Goal: Task Accomplishment & Management: Use online tool/utility

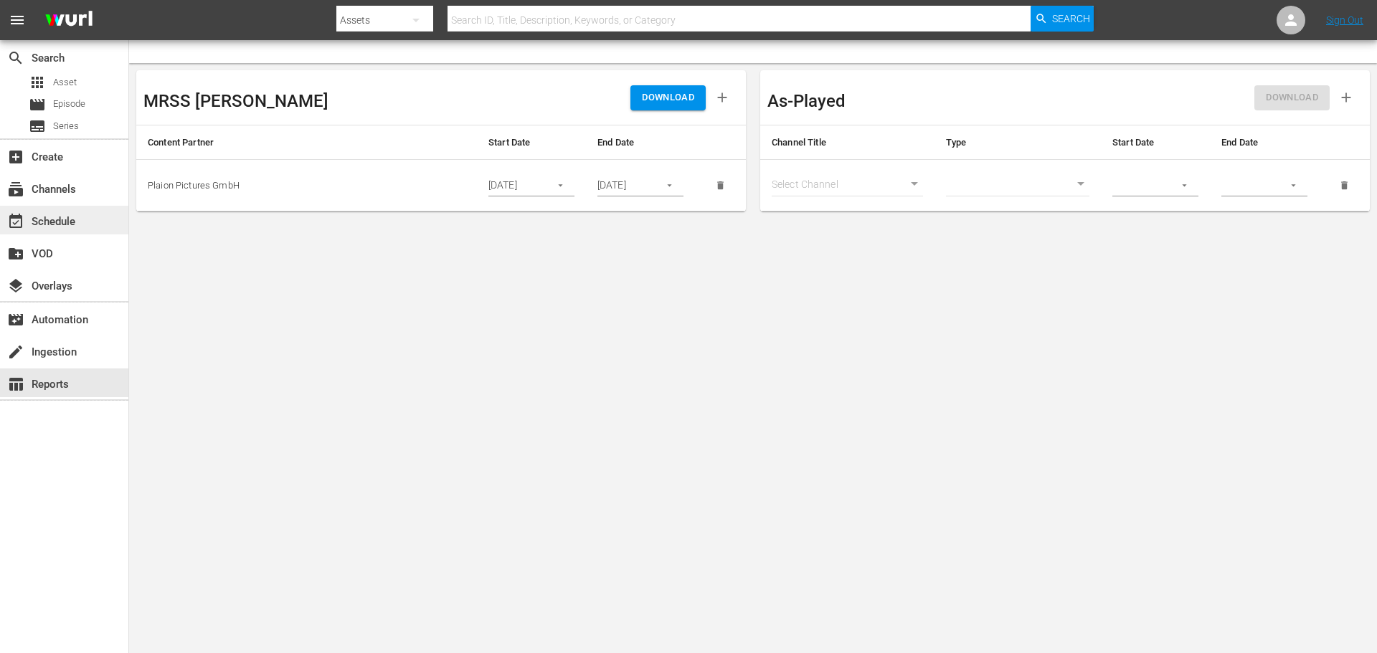
click at [63, 211] on div "event_available Schedule" at bounding box center [64, 220] width 128 height 29
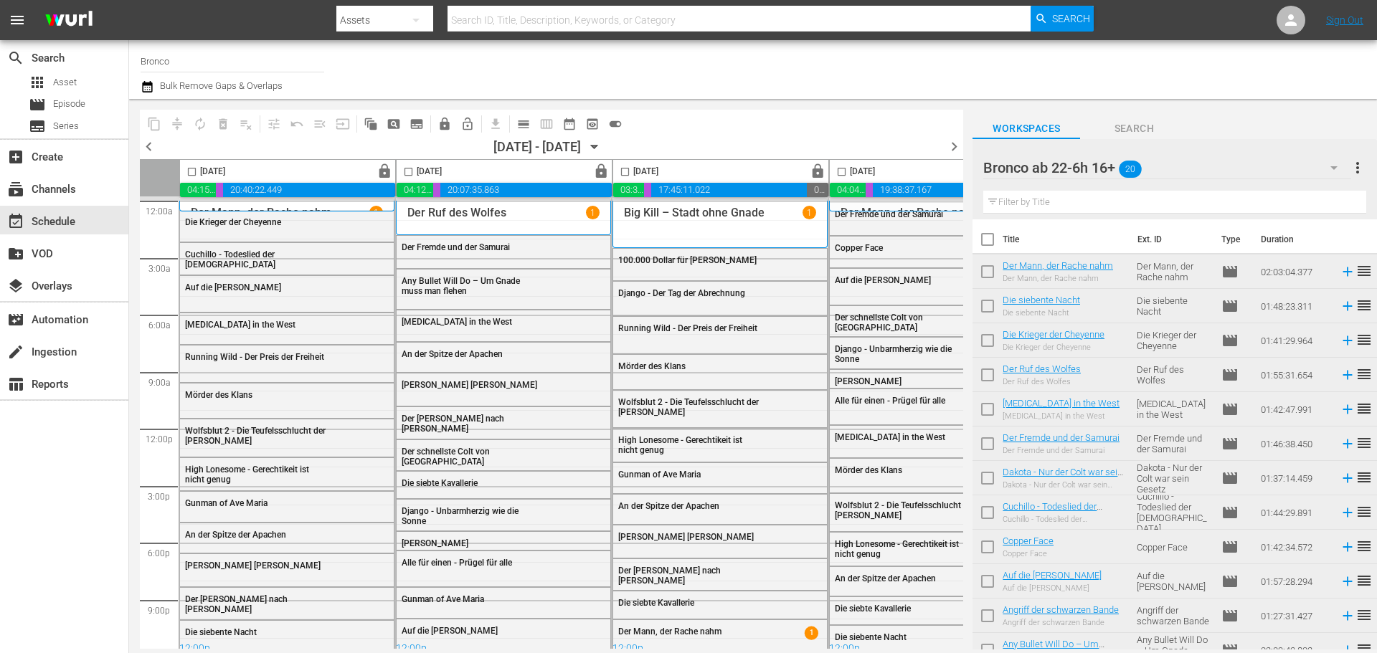
click at [200, 57] on input "Bronco" at bounding box center [233, 61] width 184 height 34
click at [189, 60] on input "Bronco" at bounding box center [233, 61] width 184 height 34
click at [47, 186] on div "subscriptions Channels" at bounding box center [40, 187] width 80 height 13
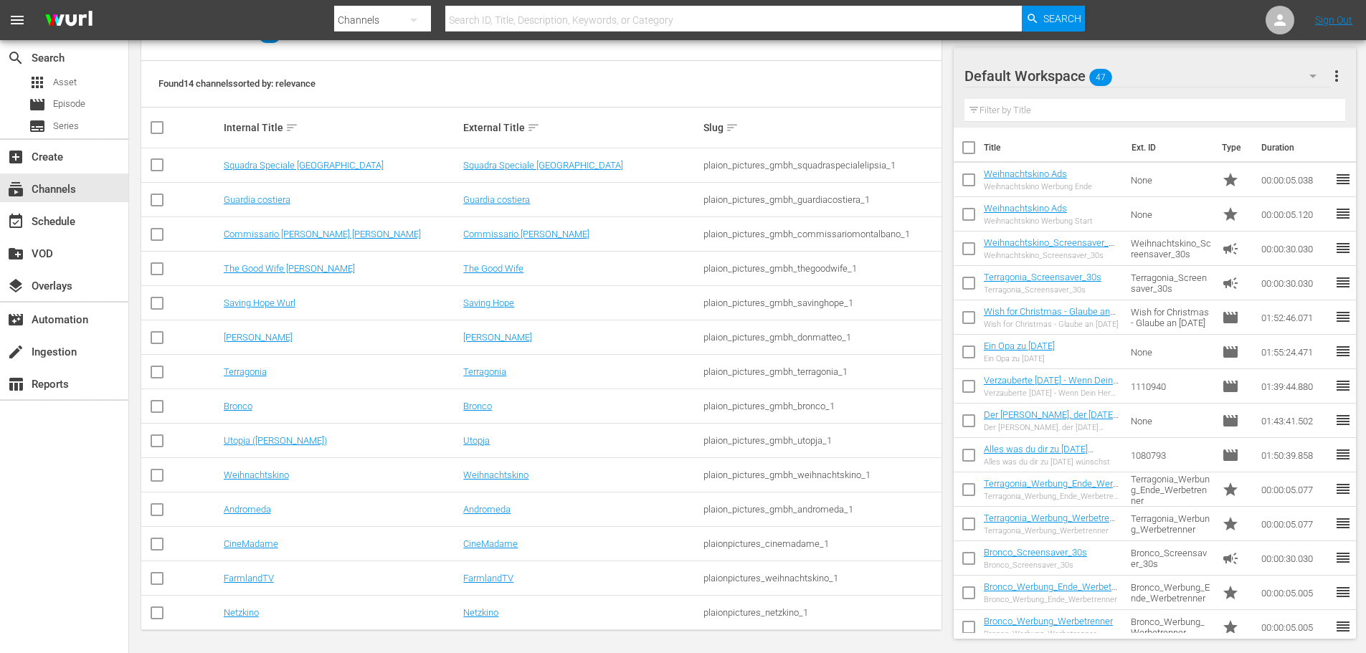
scroll to position [180, 0]
click at [237, 609] on link "Netzkino" at bounding box center [241, 609] width 35 height 11
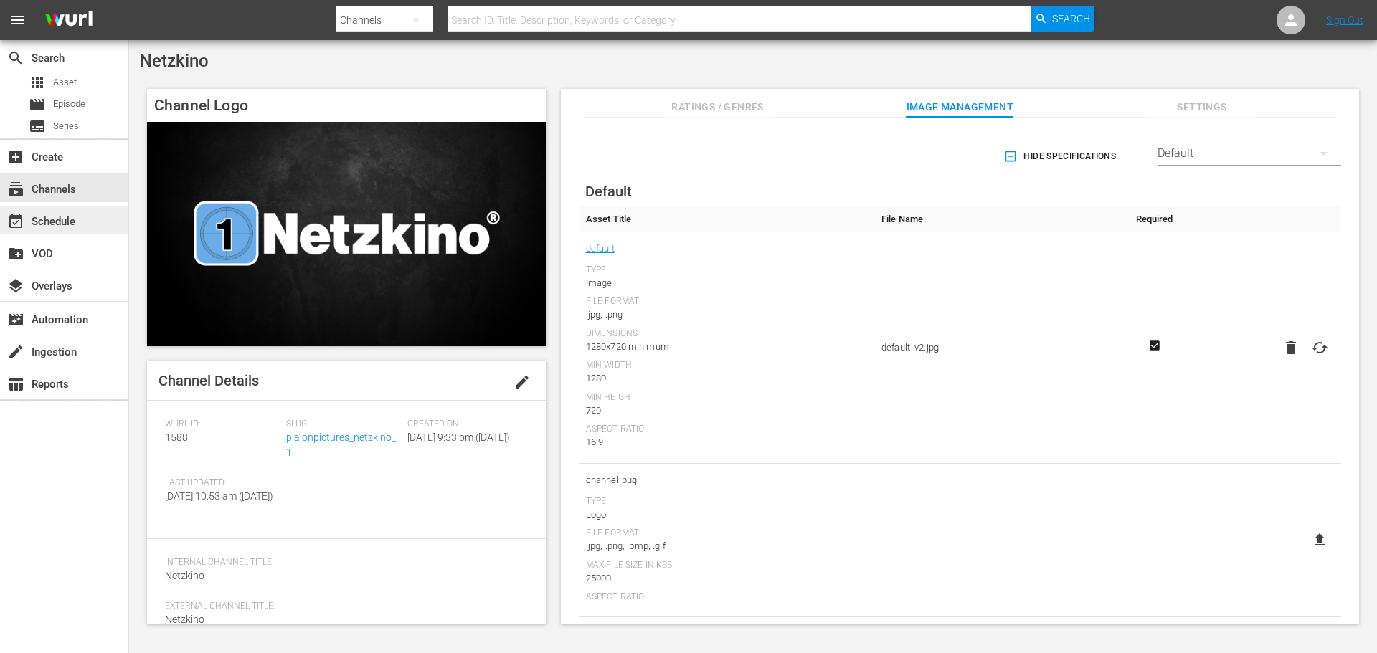
click at [42, 221] on div "event_available Schedule" at bounding box center [40, 219] width 80 height 13
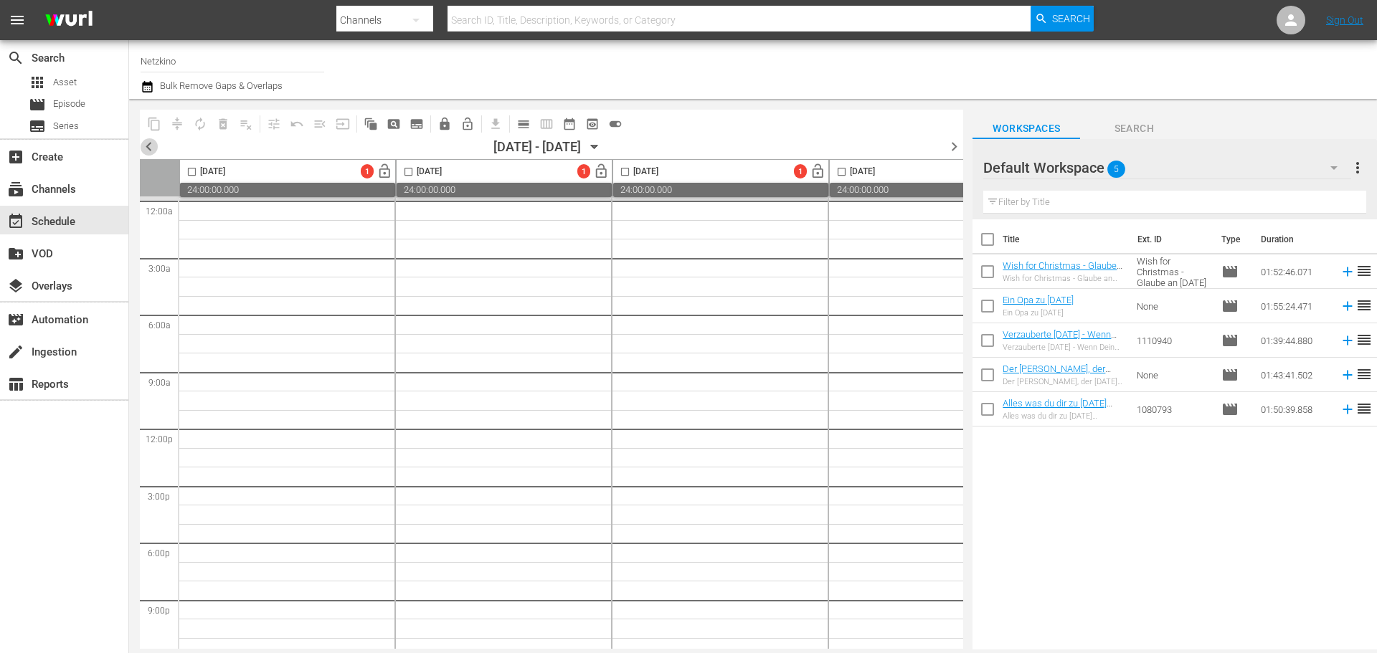
click at [146, 148] on span "chevron_left" at bounding box center [149, 147] width 18 height 18
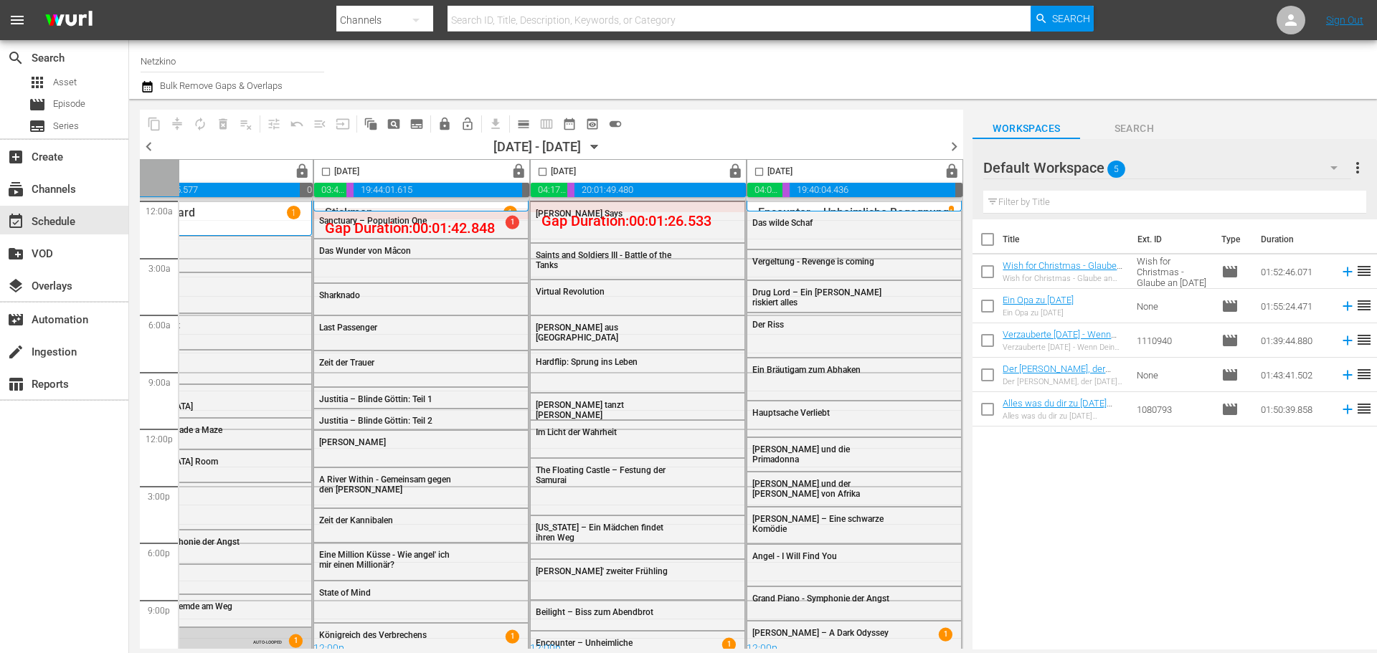
scroll to position [0, 738]
click at [602, 144] on icon "button" at bounding box center [595, 147] width 16 height 16
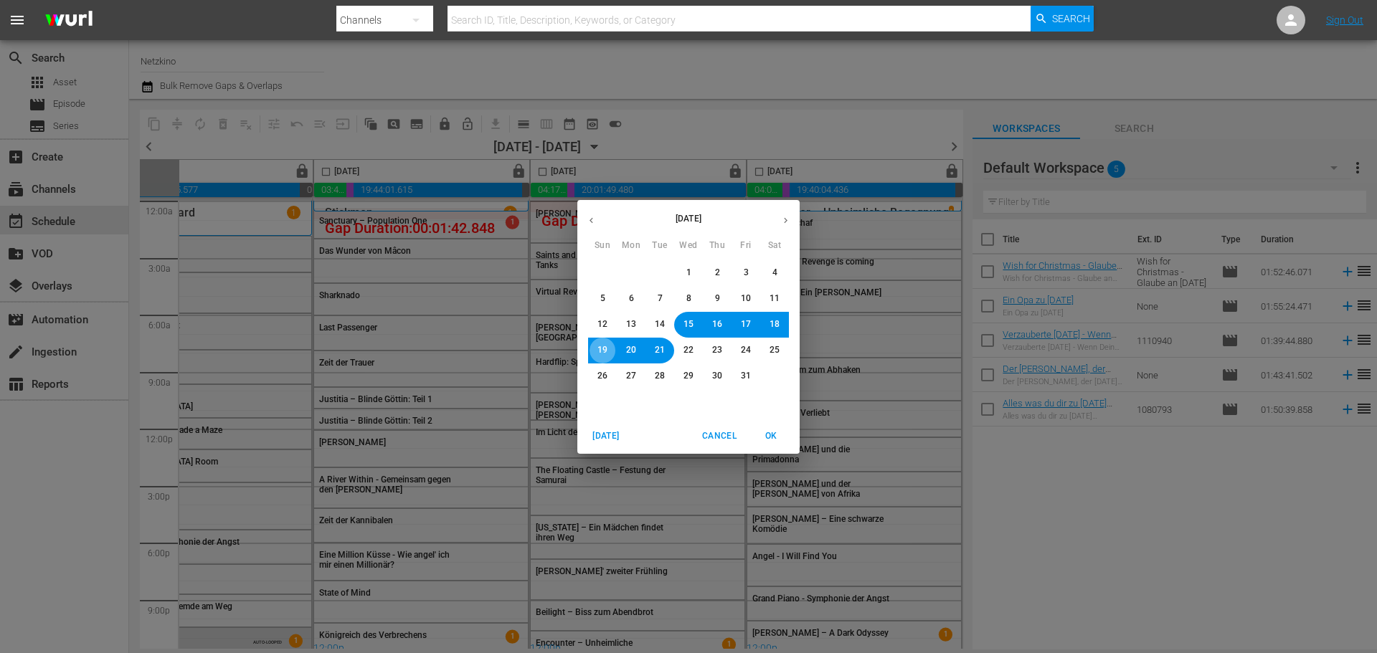
click at [592, 350] on button "19" at bounding box center [602, 351] width 26 height 26
click at [779, 434] on span "OK" at bounding box center [771, 436] width 34 height 15
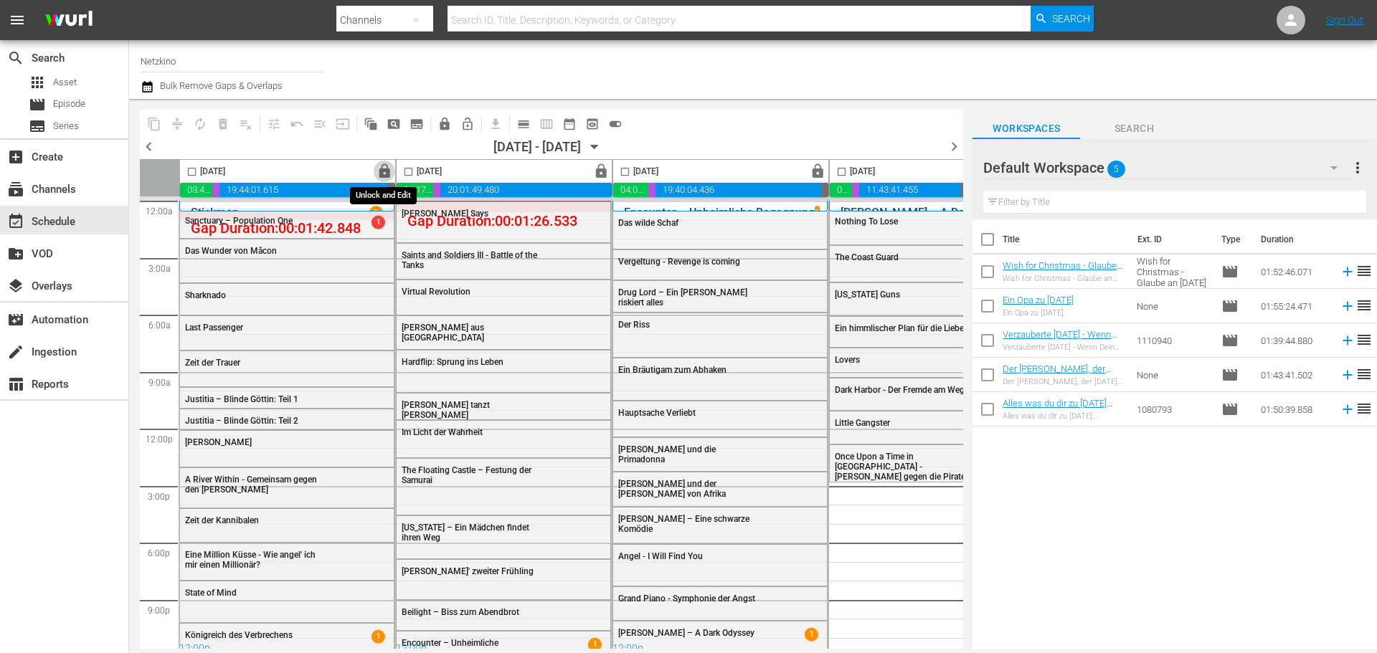
click at [386, 166] on span "lock" at bounding box center [384, 171] width 16 height 16
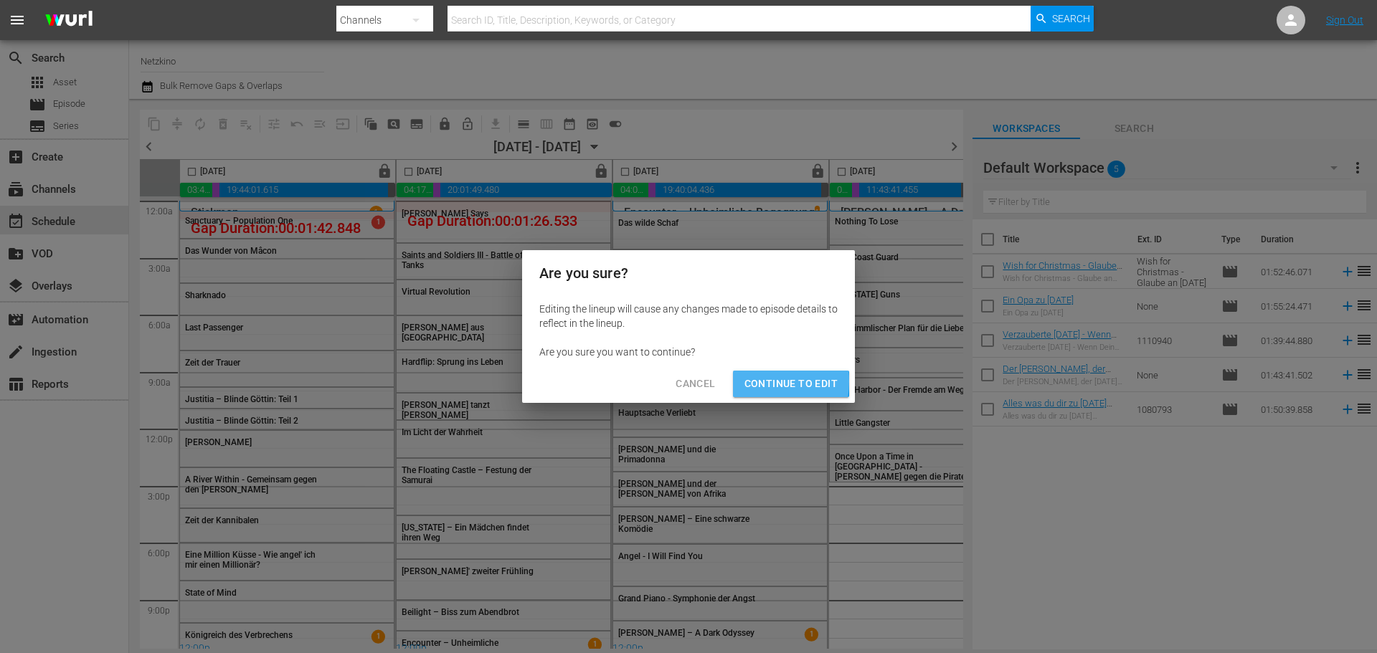
click at [747, 381] on span "Continue to Edit" at bounding box center [790, 384] width 93 height 18
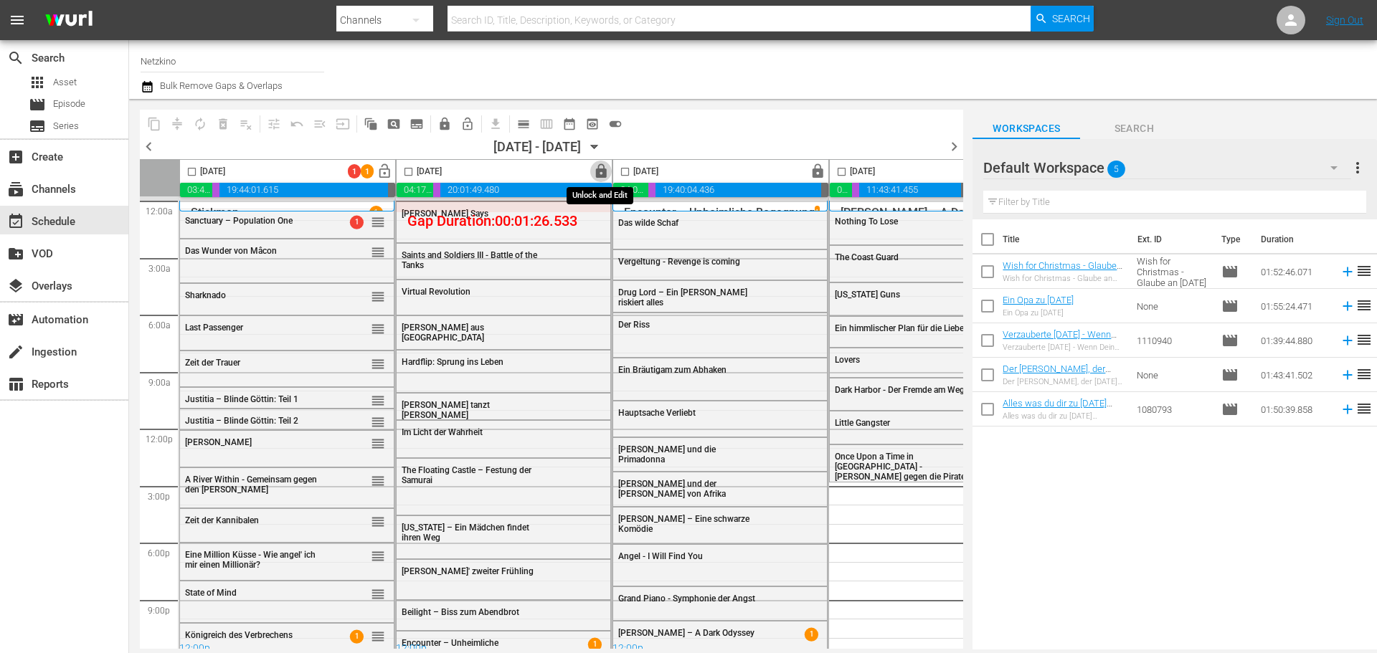
click at [602, 170] on span "lock" at bounding box center [601, 171] width 16 height 16
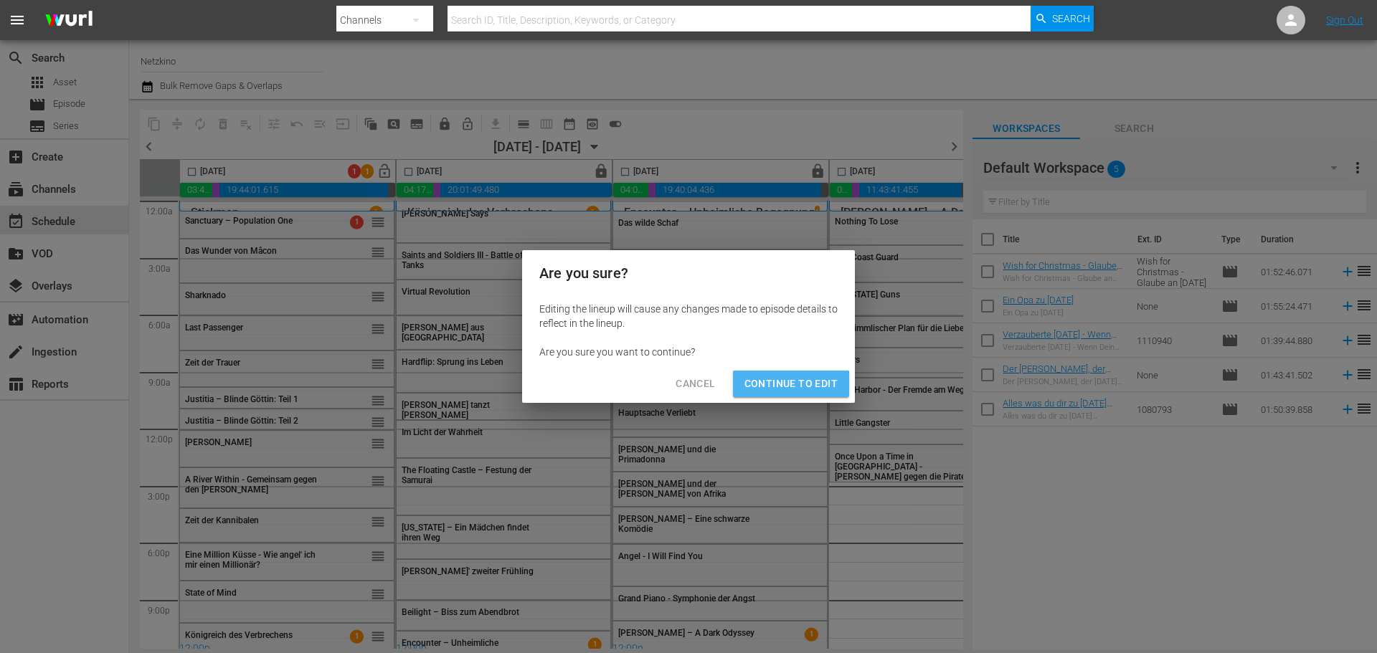
click at [772, 396] on button "Continue to Edit" at bounding box center [791, 384] width 116 height 27
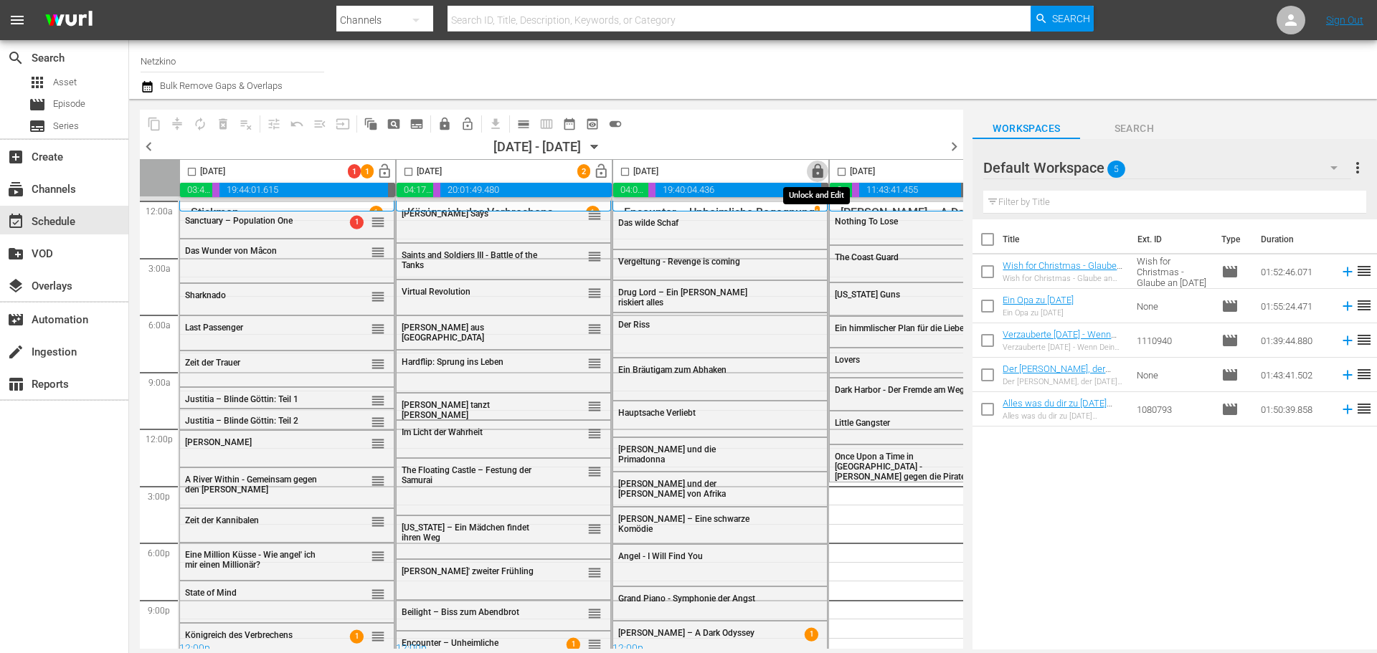
click at [818, 174] on span "lock" at bounding box center [818, 171] width 16 height 16
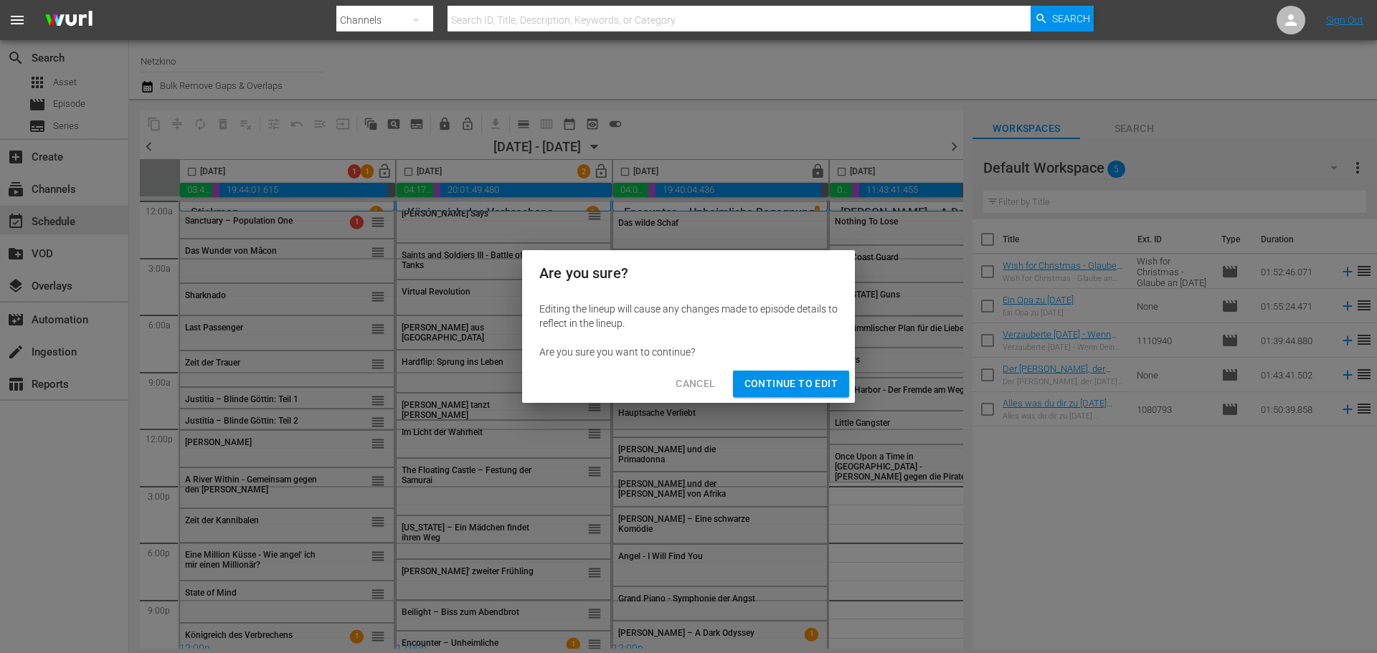
click at [827, 391] on span "Continue to Edit" at bounding box center [790, 384] width 93 height 18
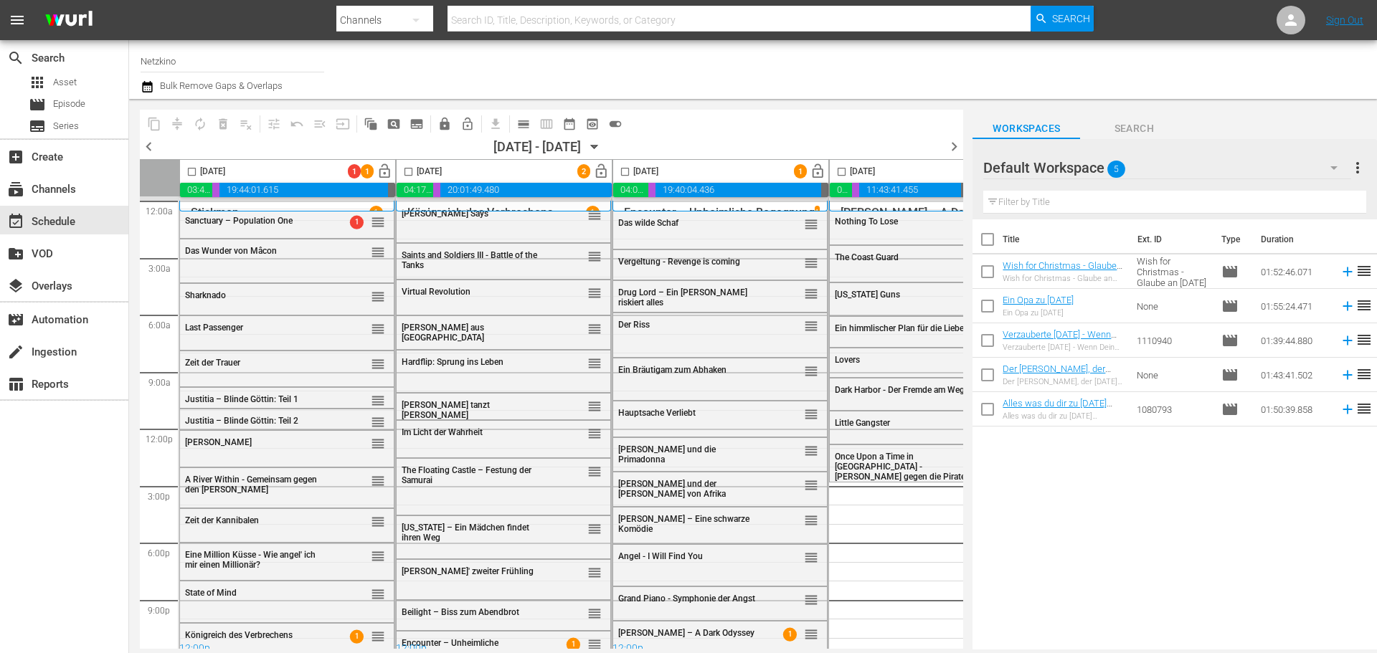
click at [411, 174] on input "checkbox" at bounding box center [408, 174] width 16 height 16
checkbox input "true"
click at [192, 173] on input "checkbox" at bounding box center [192, 174] width 16 height 16
checkbox input "true"
click at [622, 169] on input "checkbox" at bounding box center [625, 174] width 16 height 16
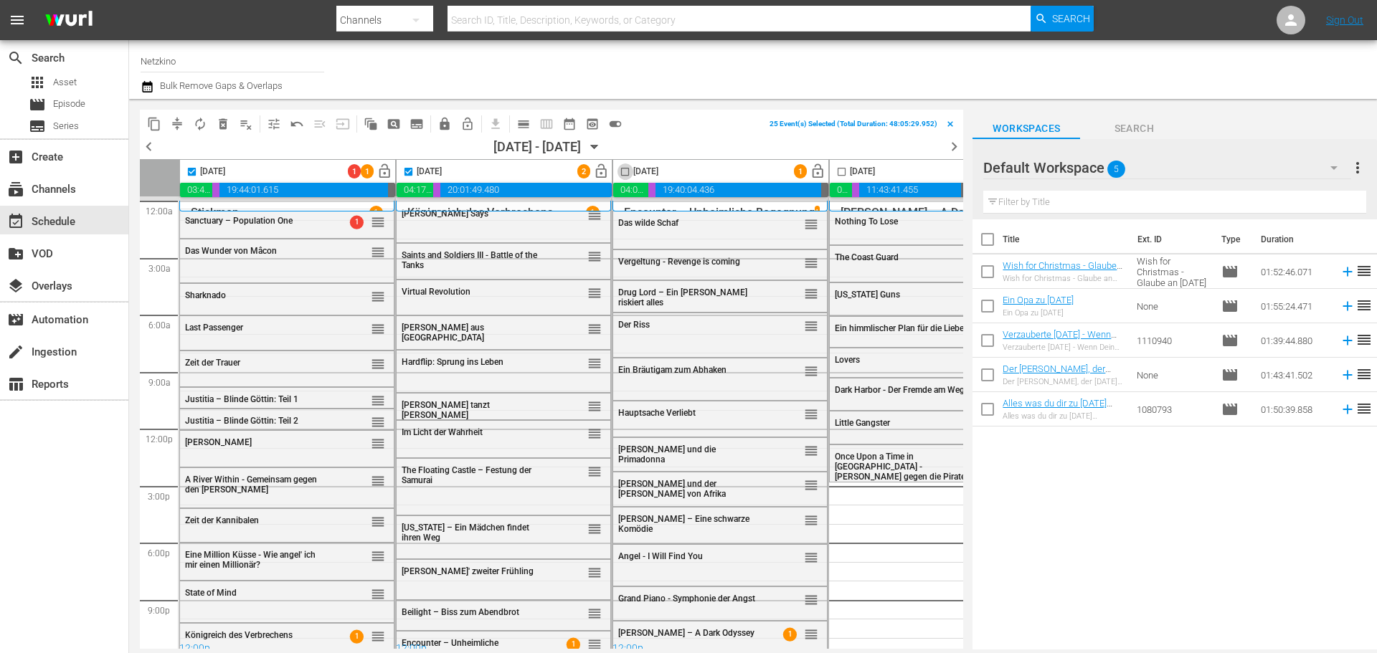
checkbox input "true"
drag, startPoint x: 846, startPoint y: 171, endPoint x: 831, endPoint y: 175, distance: 15.5
click at [845, 171] on input "checkbox" at bounding box center [841, 174] width 16 height 16
checkbox input "true"
click at [178, 131] on button "compress" at bounding box center [177, 124] width 23 height 23
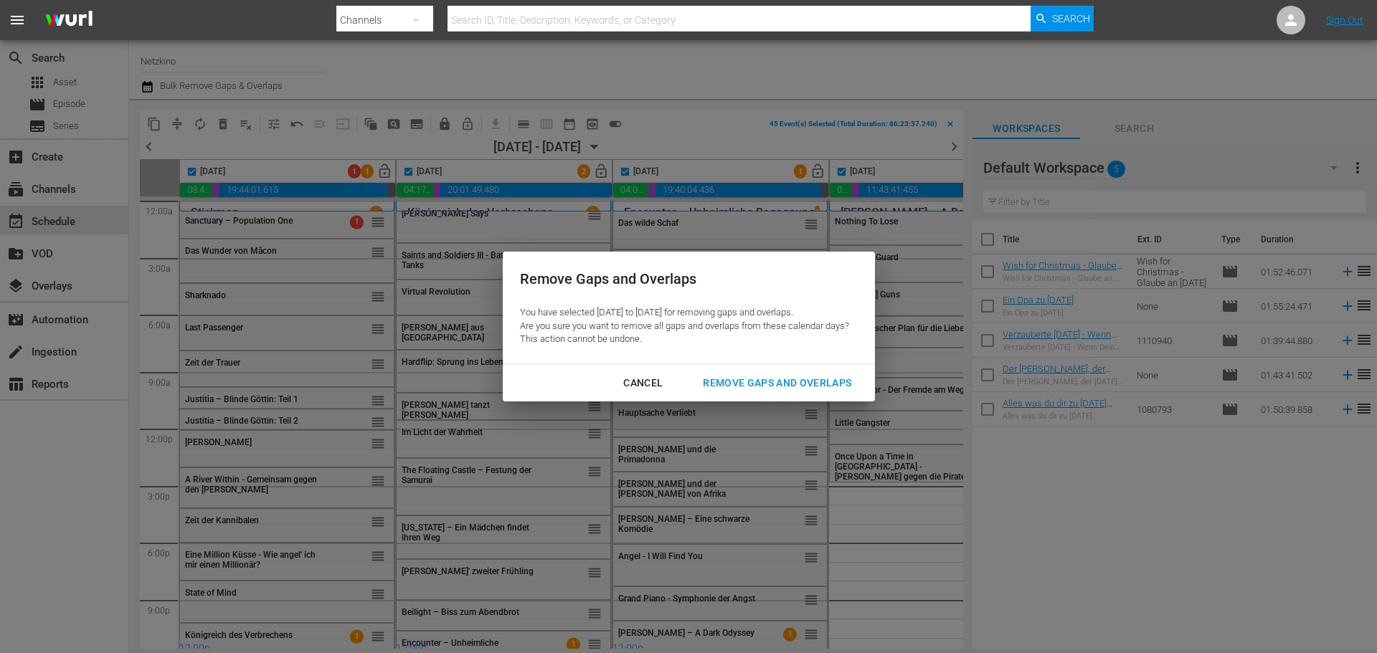
click at [799, 381] on div "Remove Gaps and Overlaps" at bounding box center [776, 383] width 171 height 18
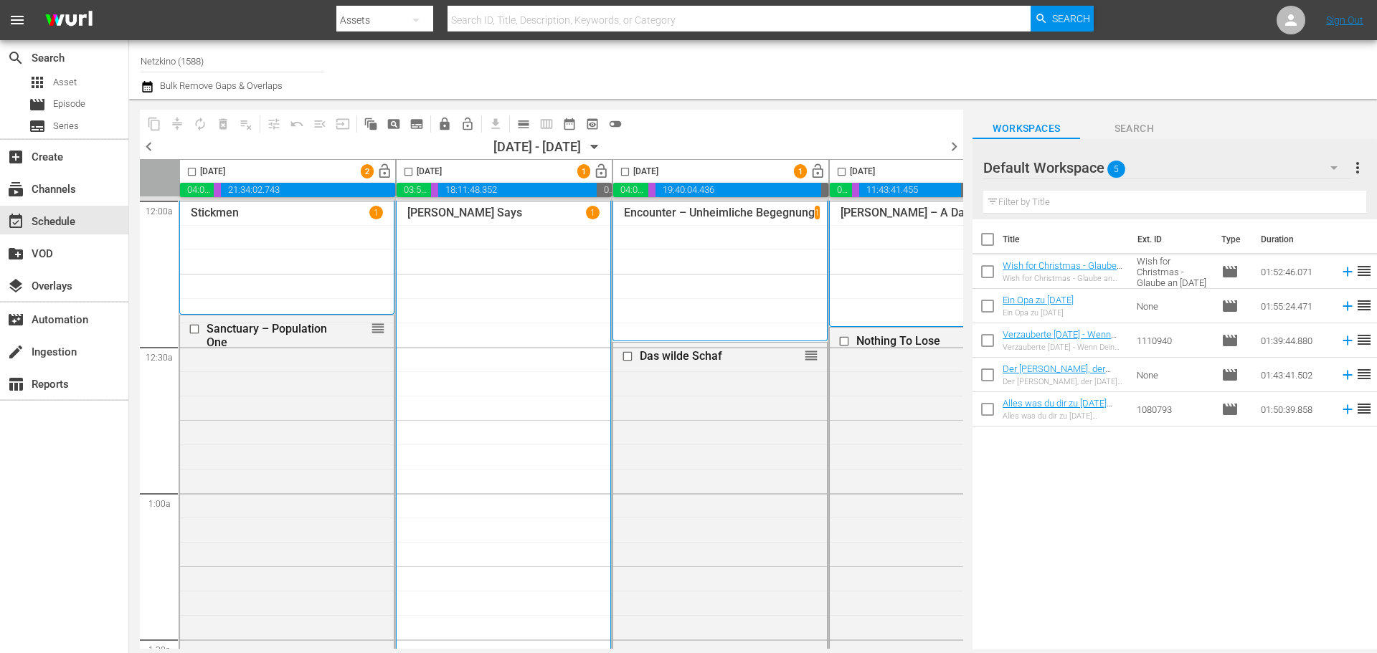
click at [617, 123] on span "toggle_off" at bounding box center [615, 124] width 14 height 14
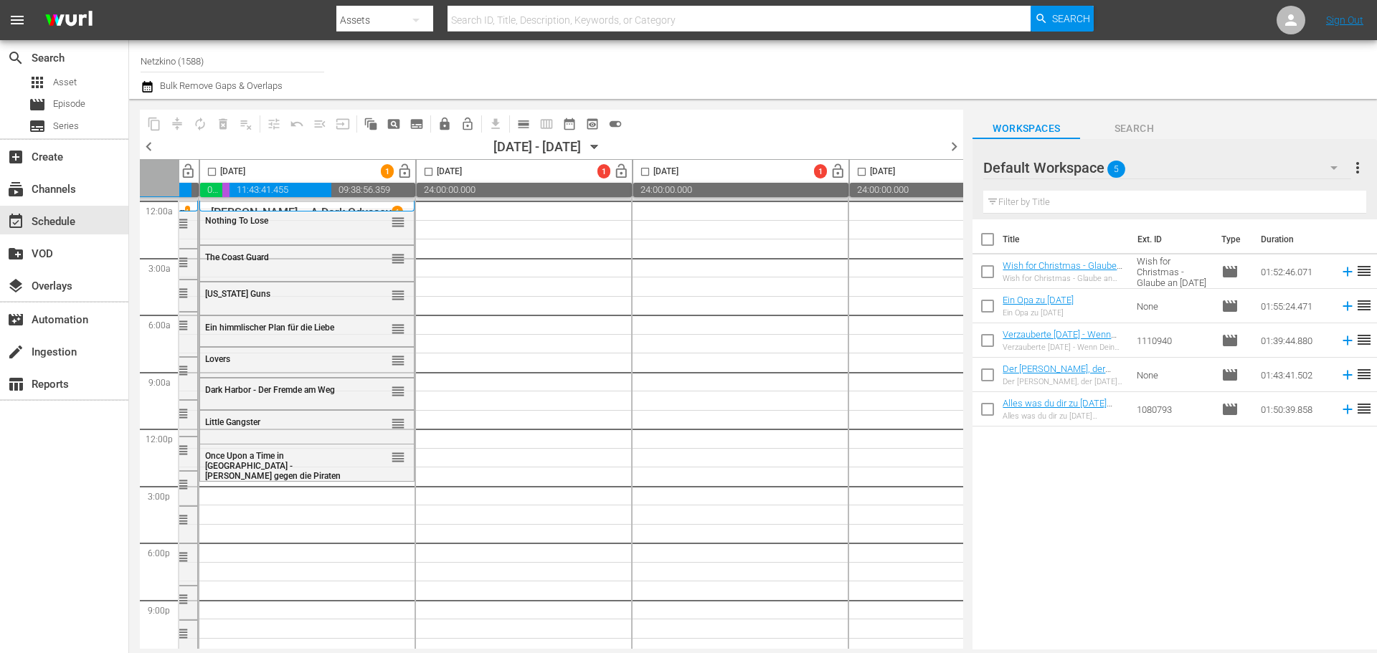
scroll to position [0, 597]
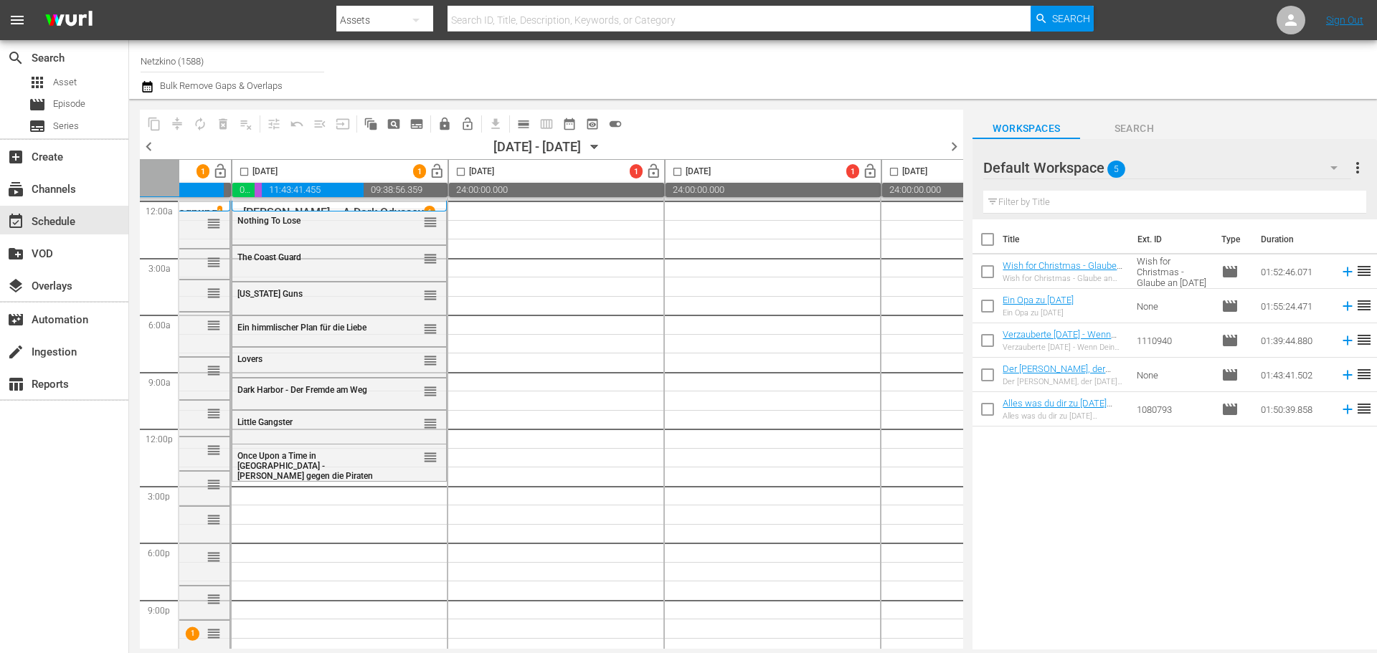
click at [1174, 167] on div "Default Workspace 5" at bounding box center [1166, 168] width 367 height 40
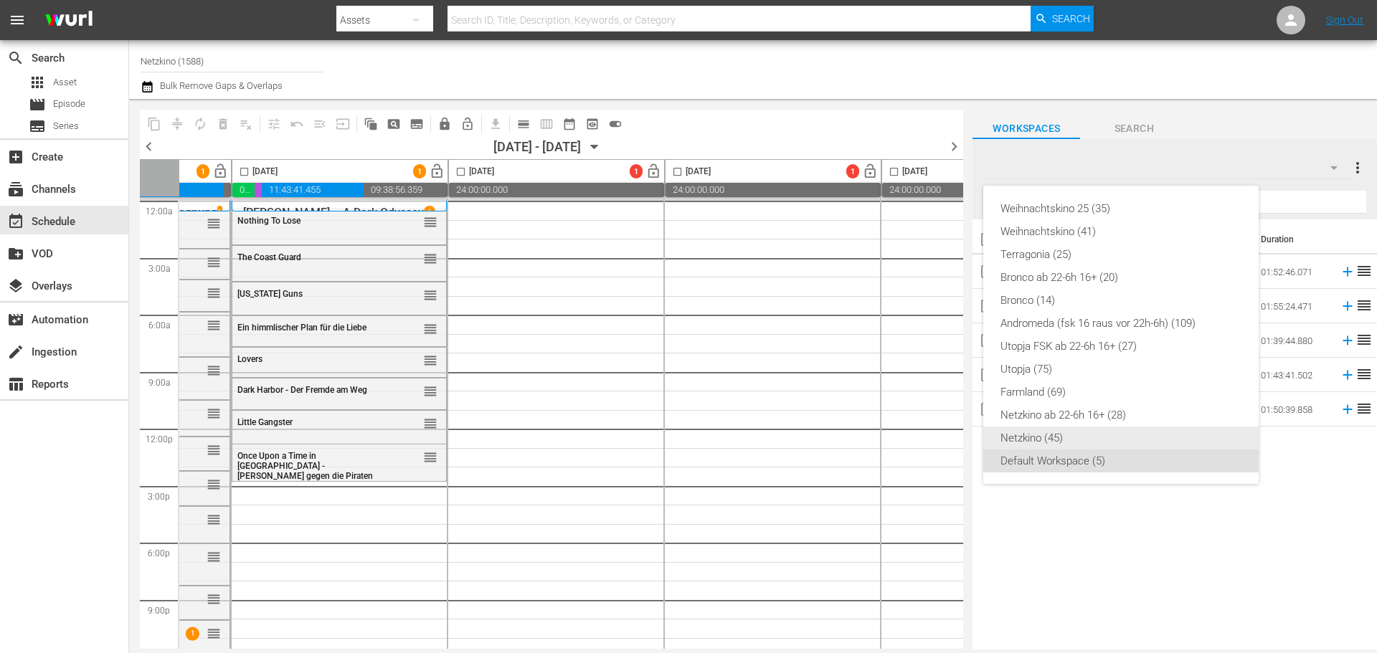
click at [1045, 435] on div "Netzkino (45)" at bounding box center [1120, 438] width 241 height 23
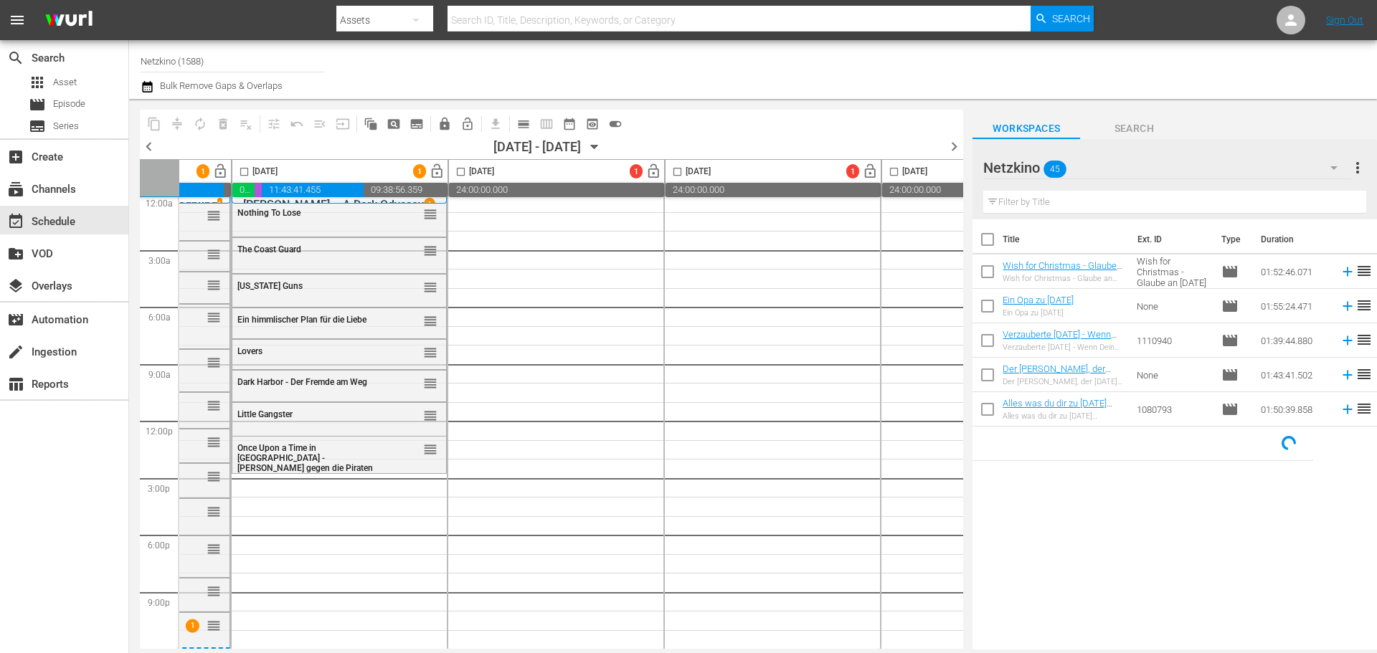
scroll to position [14, 597]
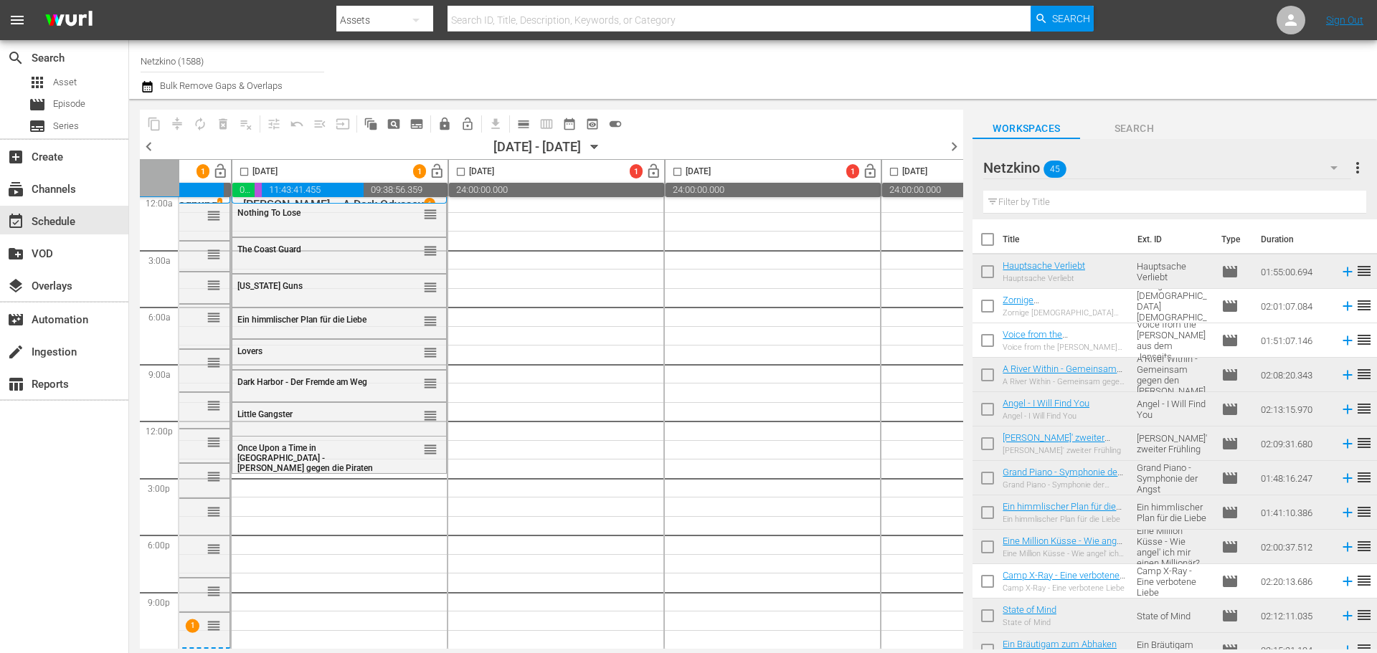
click at [983, 308] on input "checkbox" at bounding box center [987, 309] width 30 height 30
checkbox input "true"
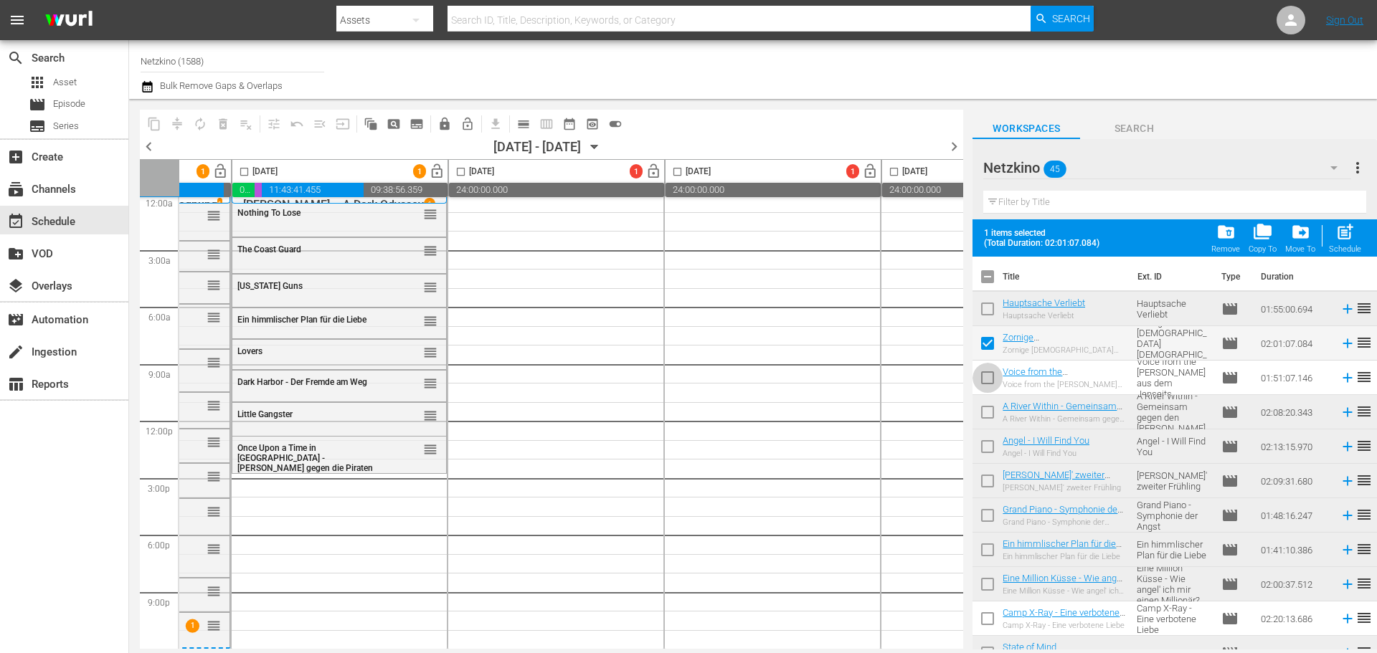
click at [982, 373] on input "checkbox" at bounding box center [987, 381] width 30 height 30
checkbox input "true"
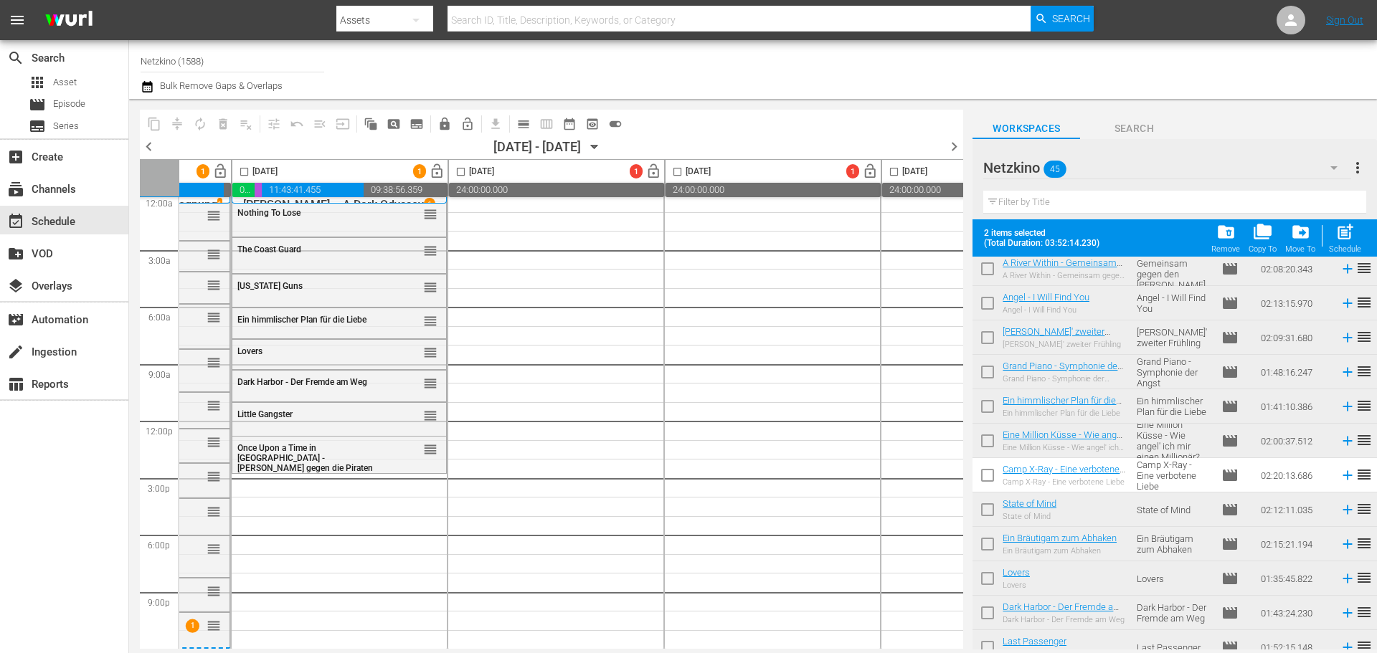
click at [982, 473] on input "checkbox" at bounding box center [987, 478] width 30 height 30
checkbox input "true"
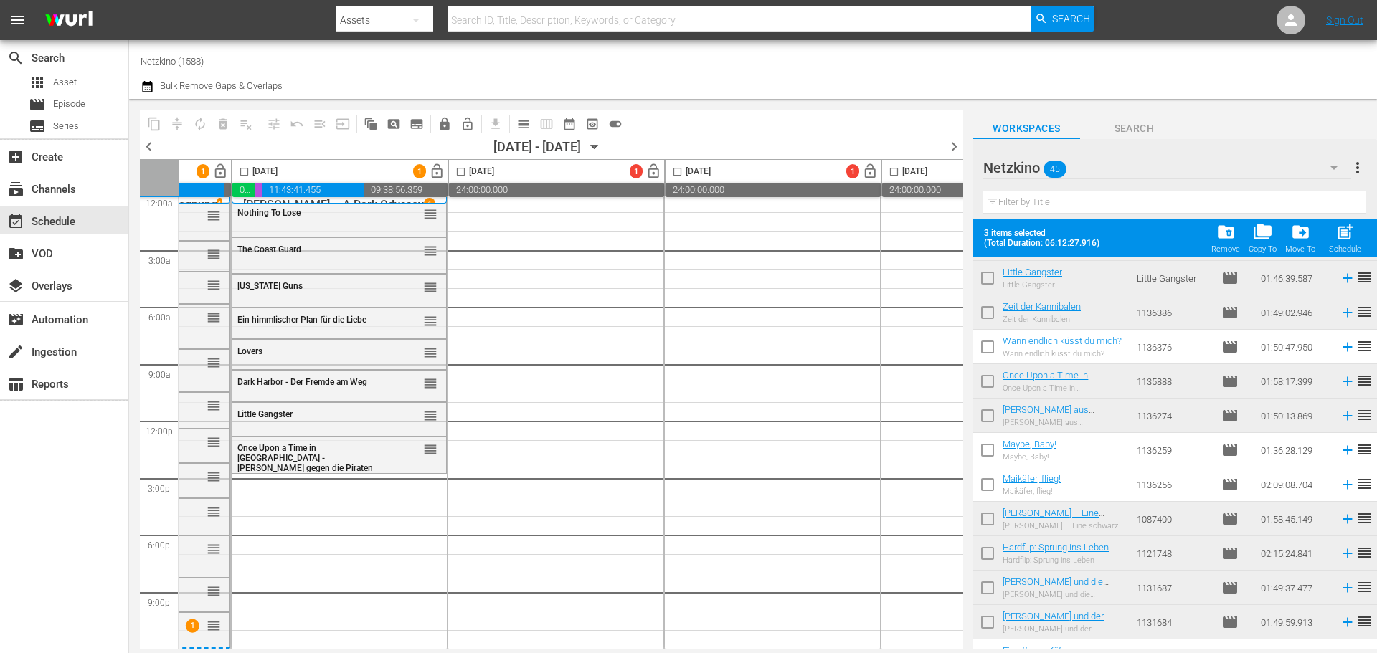
scroll to position [707, 0]
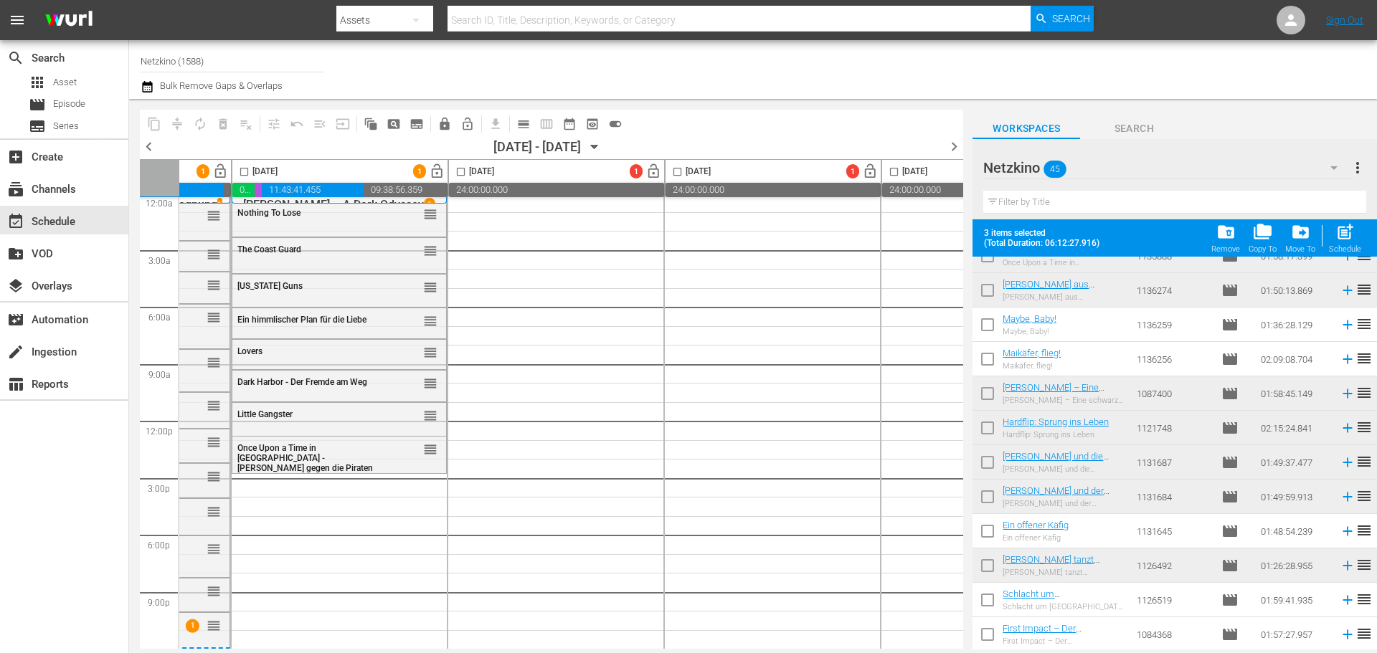
click at [984, 321] on input "checkbox" at bounding box center [987, 328] width 30 height 30
checkbox input "true"
click at [984, 361] on input "checkbox" at bounding box center [987, 362] width 30 height 30
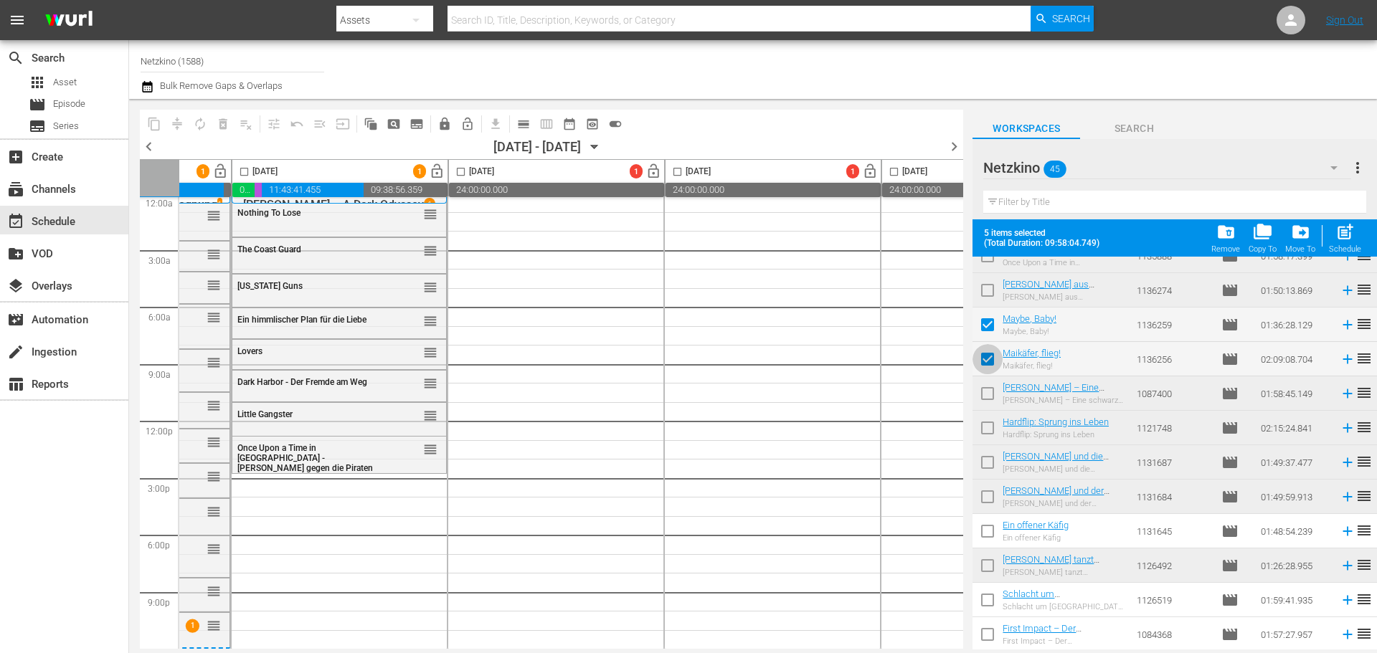
click at [980, 358] on input "checkbox" at bounding box center [987, 362] width 30 height 30
checkbox input "false"
click at [252, 171] on div "[DATE]" at bounding box center [254, 171] width 45 height 16
click at [242, 174] on input "checkbox" at bounding box center [244, 174] width 16 height 16
checkbox input "true"
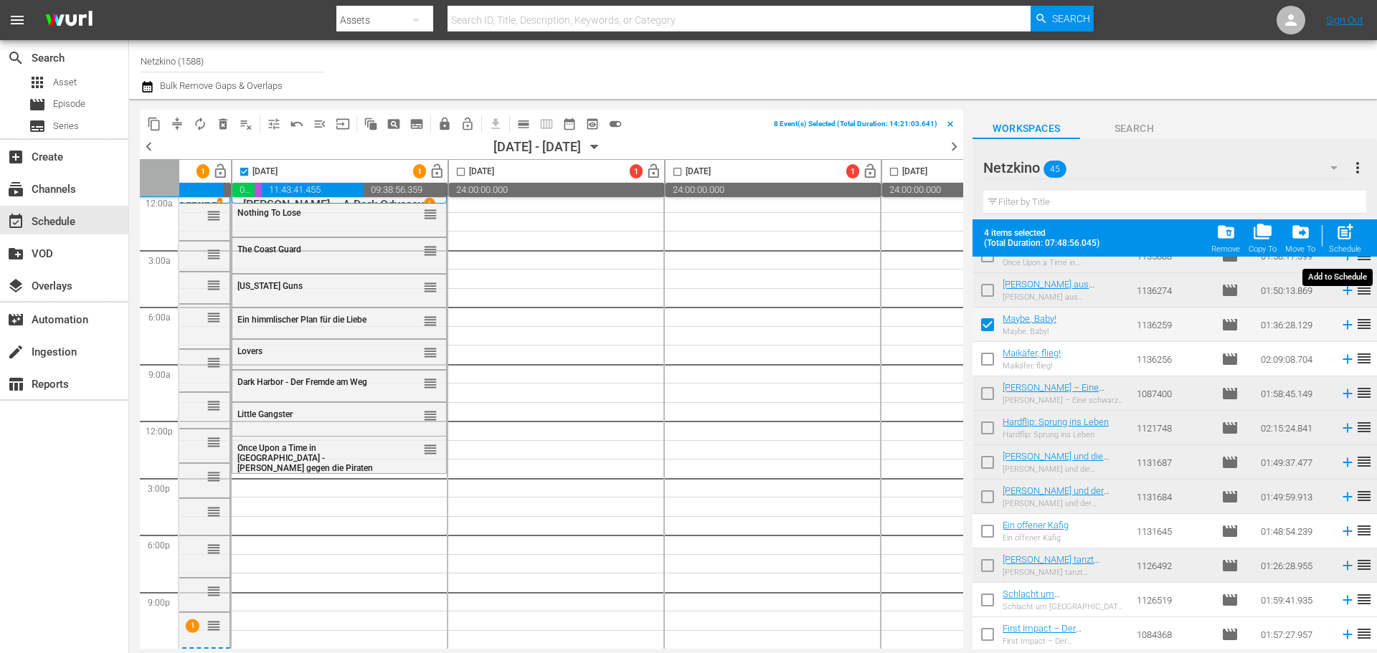
click at [1348, 230] on span "post_add" at bounding box center [1344, 231] width 19 height 19
checkbox input "false"
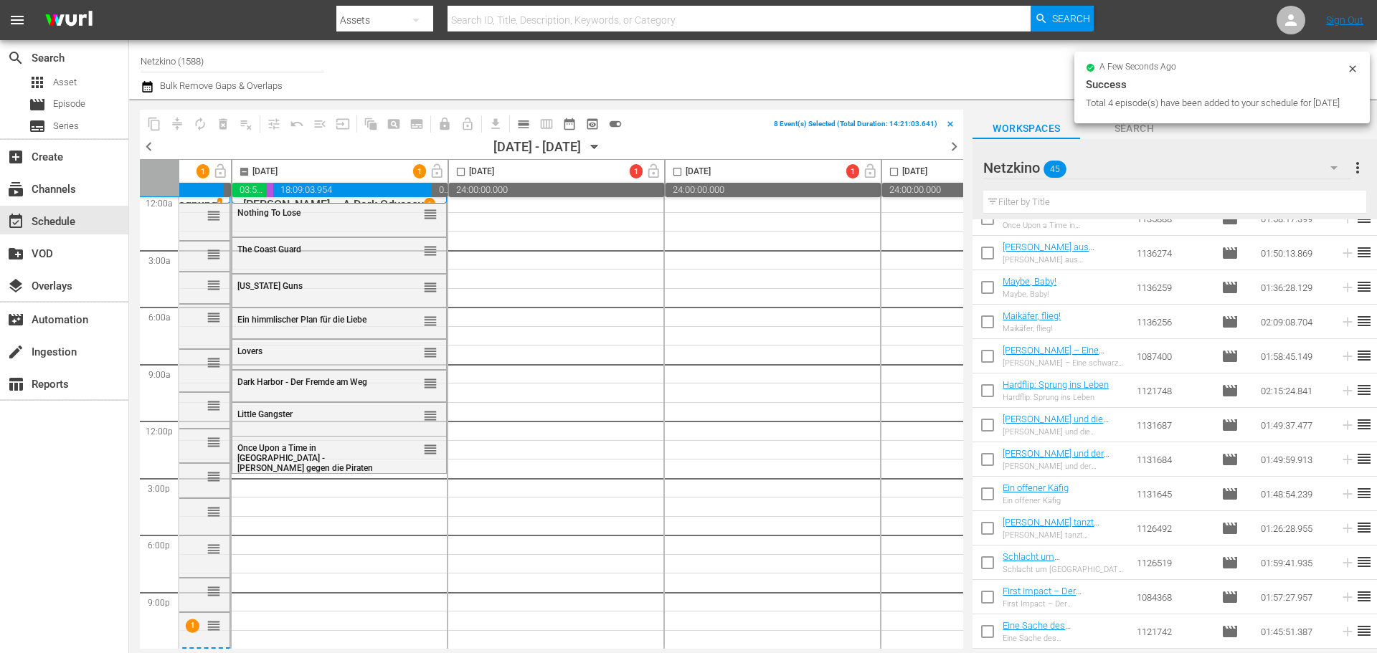
checkbox input "false"
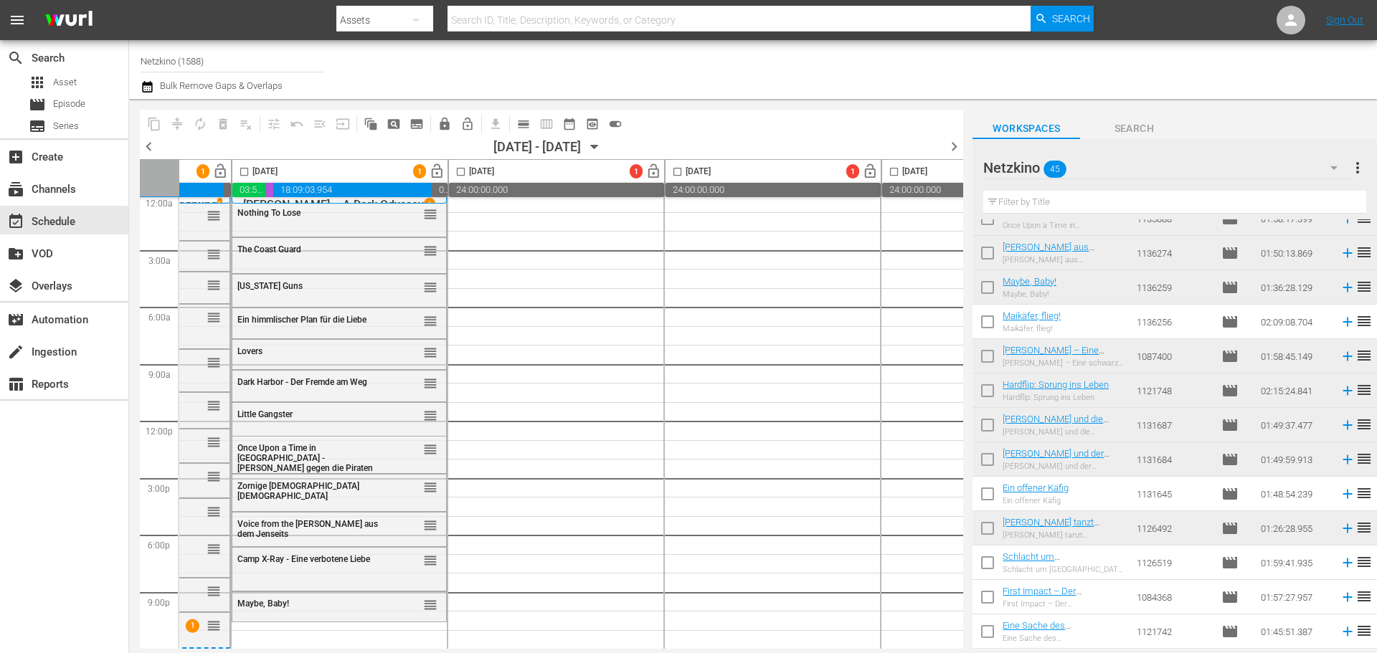
click at [1133, 163] on div "Netzkino 45" at bounding box center [1166, 168] width 367 height 40
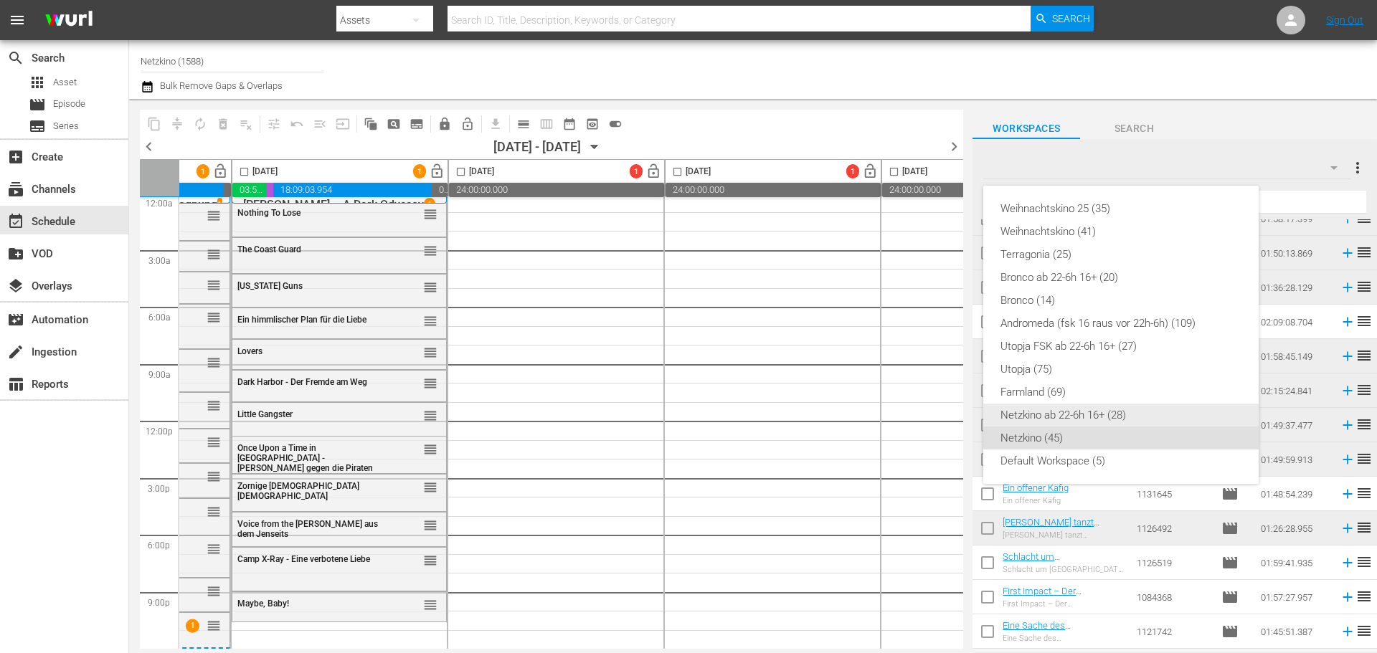
click at [1060, 410] on div "Netzkino ab 22-6h 16+ (28)" at bounding box center [1120, 415] width 241 height 23
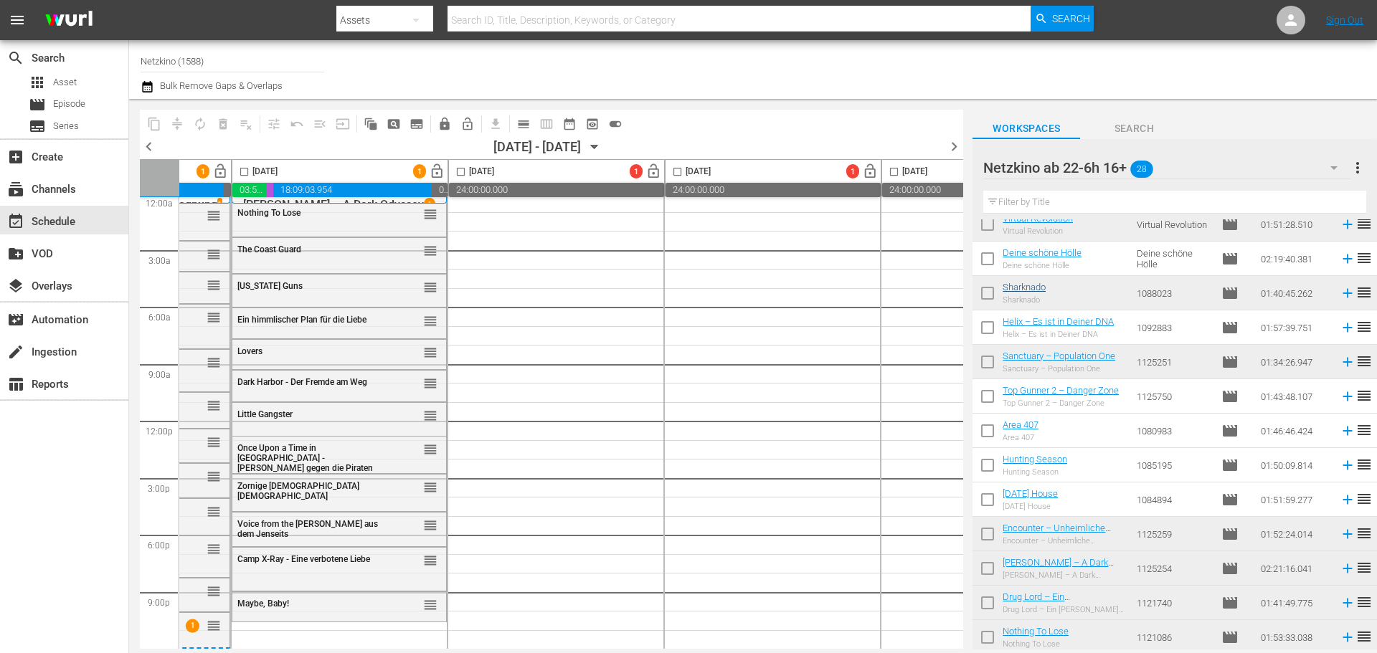
scroll to position [280, 0]
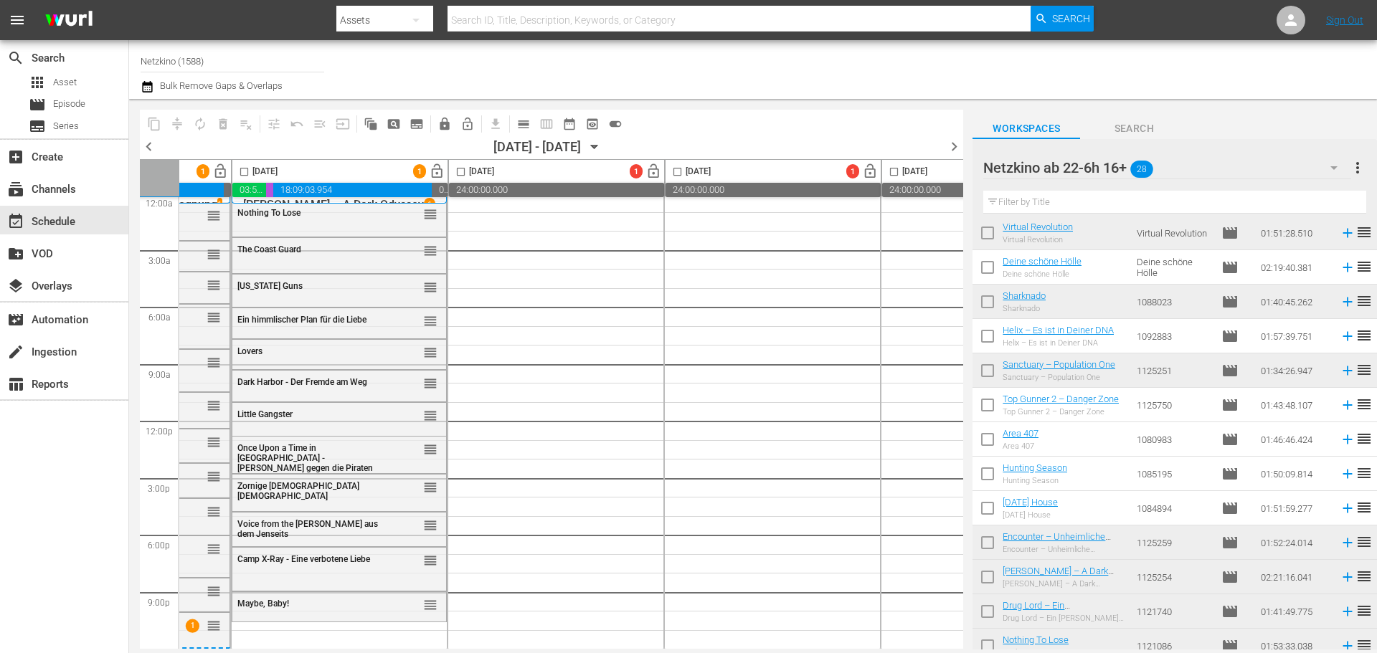
click at [989, 345] on input "checkbox" at bounding box center [987, 339] width 30 height 30
checkbox input "true"
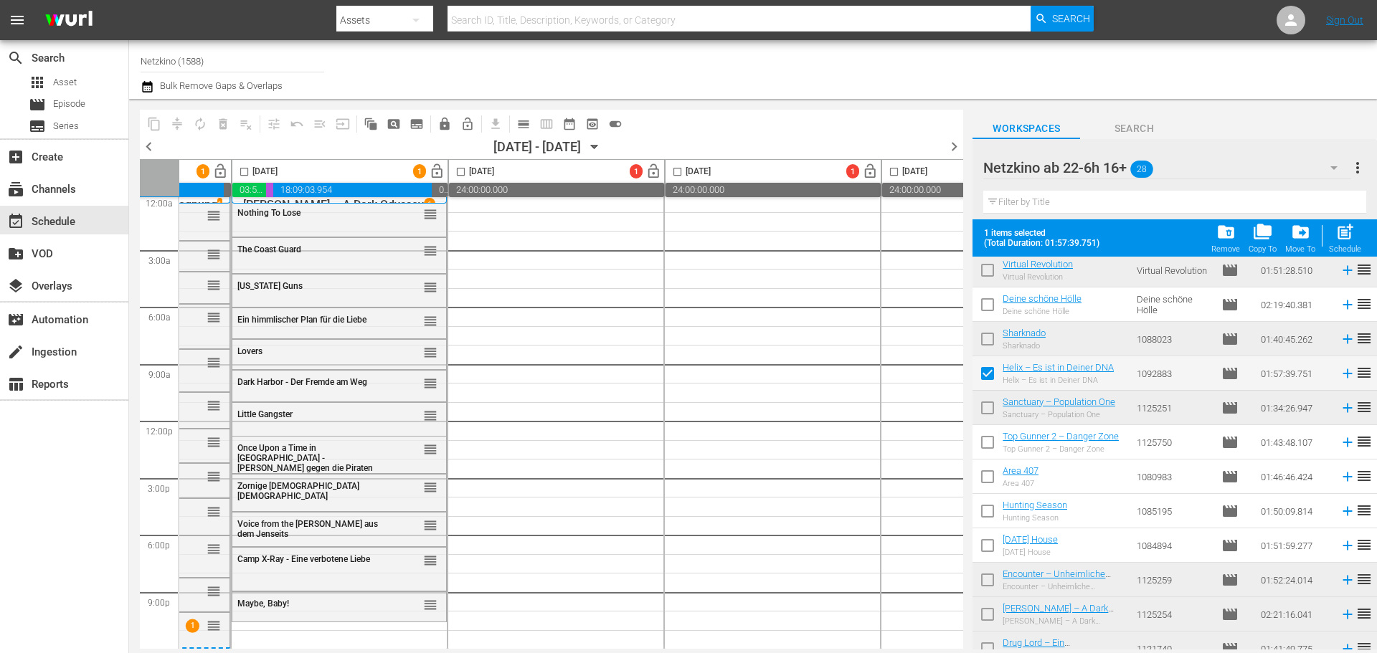
click at [986, 450] on input "checkbox" at bounding box center [987, 445] width 30 height 30
checkbox input "true"
click at [990, 475] on input "checkbox" at bounding box center [987, 480] width 30 height 30
checkbox input "true"
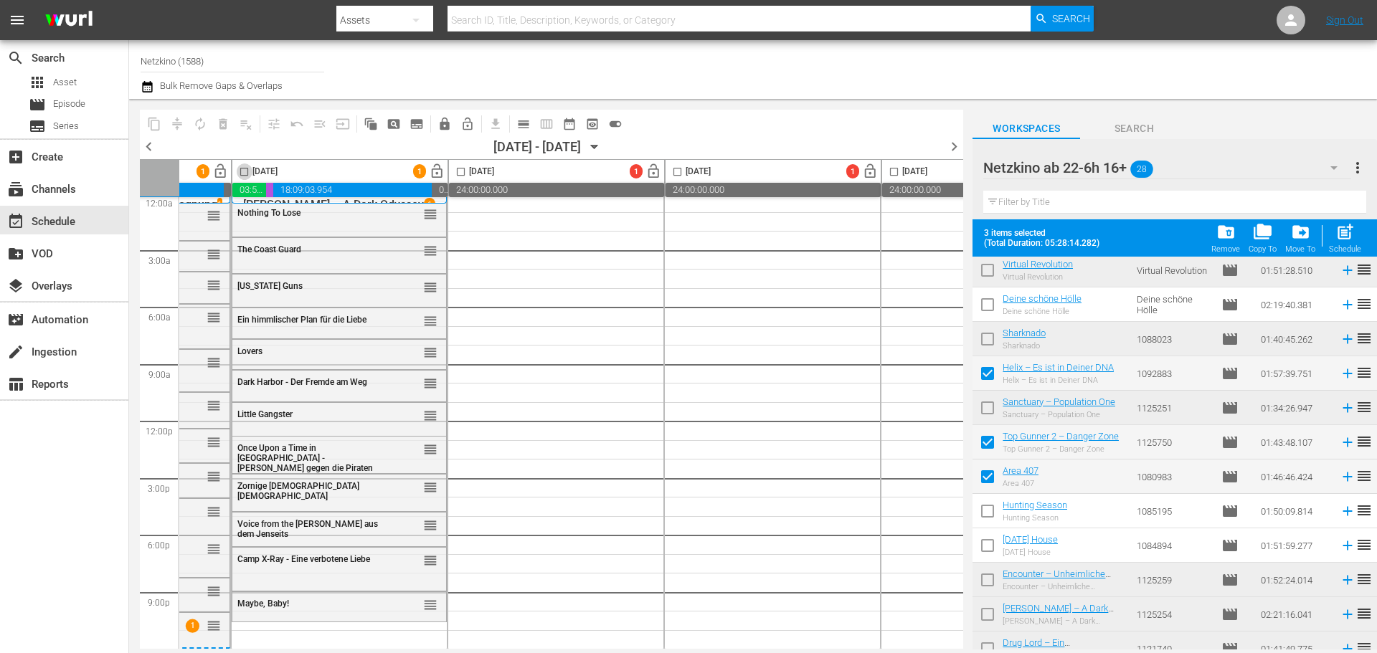
click at [246, 171] on input "checkbox" at bounding box center [244, 174] width 16 height 16
checkbox input "true"
click at [1357, 232] on div "post_add Schedule" at bounding box center [1345, 238] width 32 height 32
checkbox input "false"
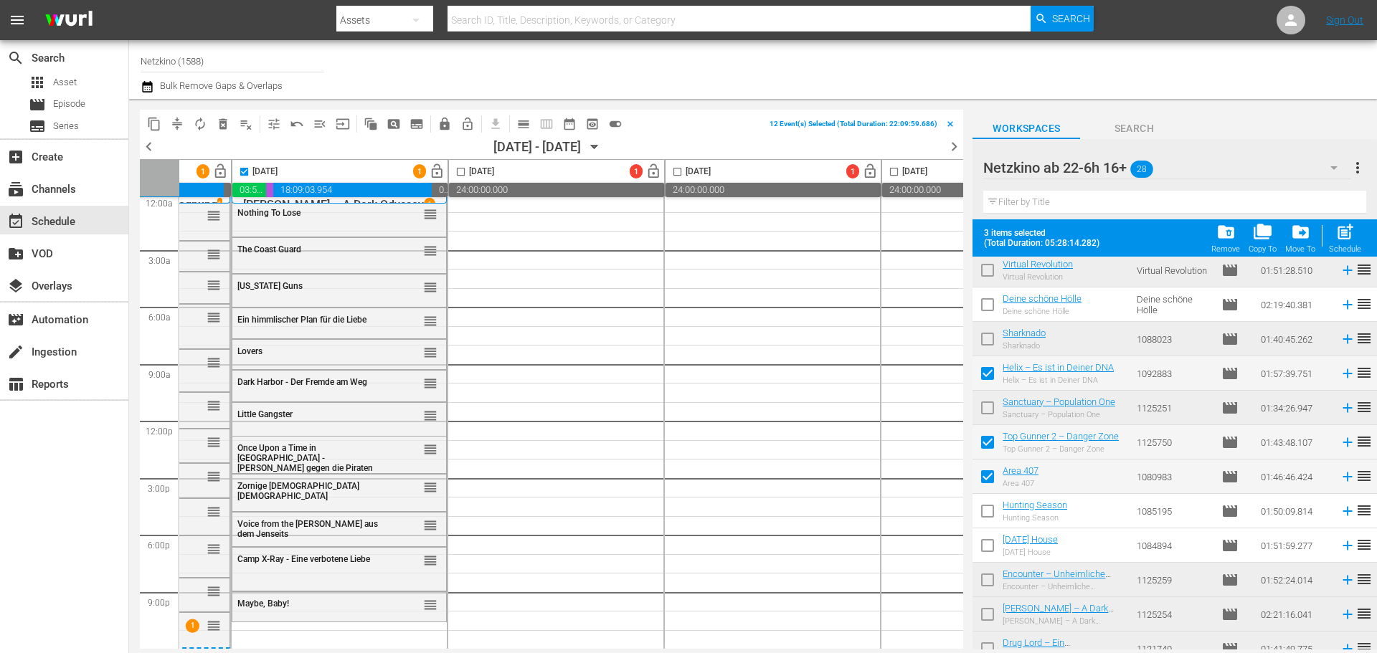
checkbox input "false"
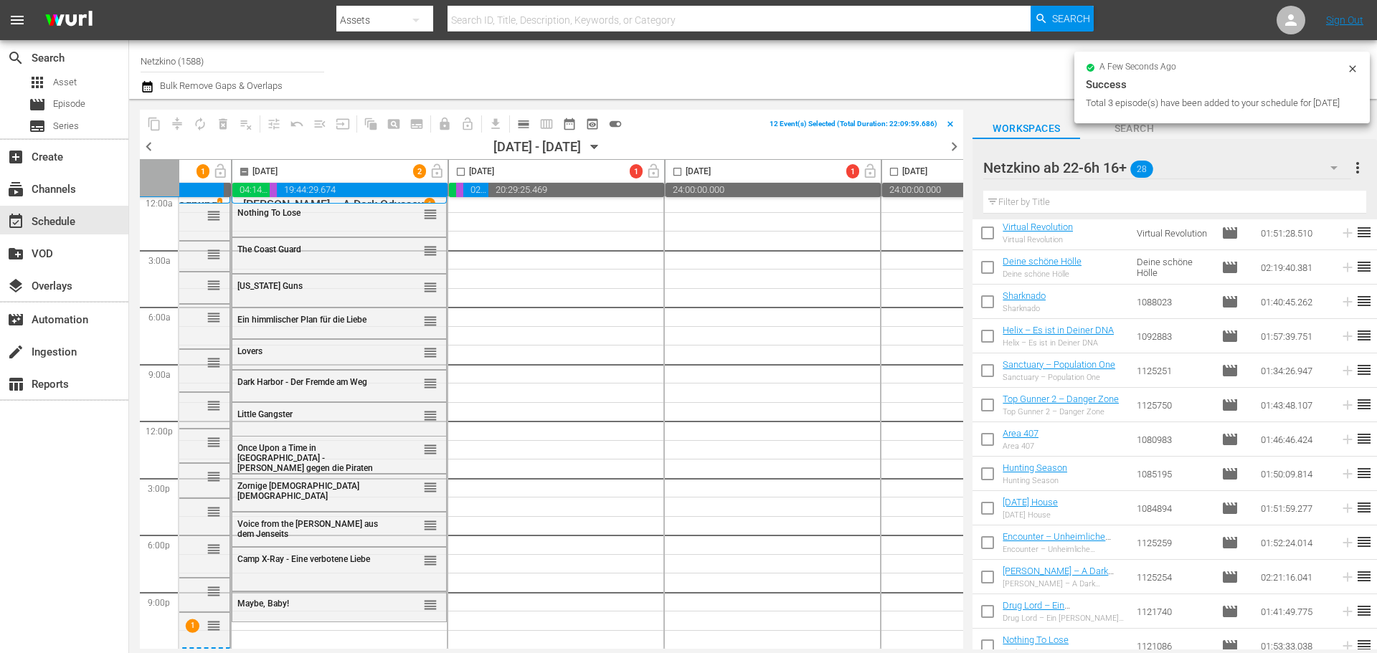
checkbox input "false"
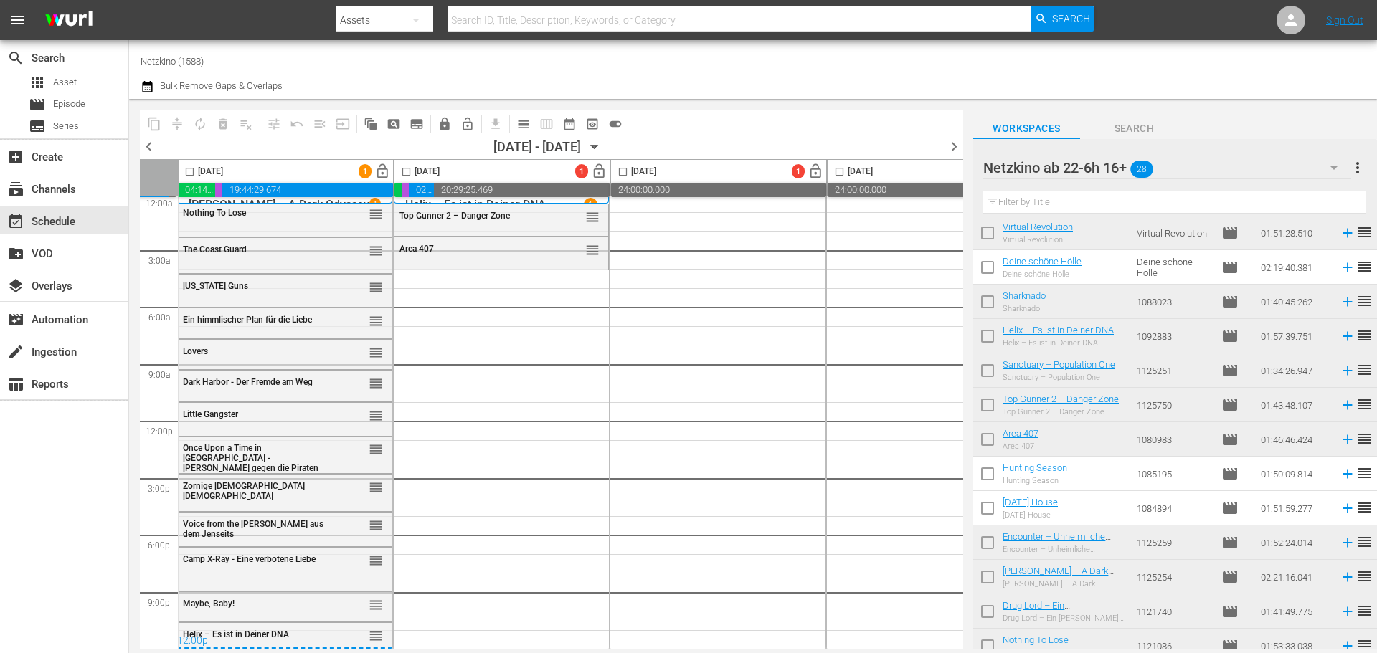
scroll to position [14, 637]
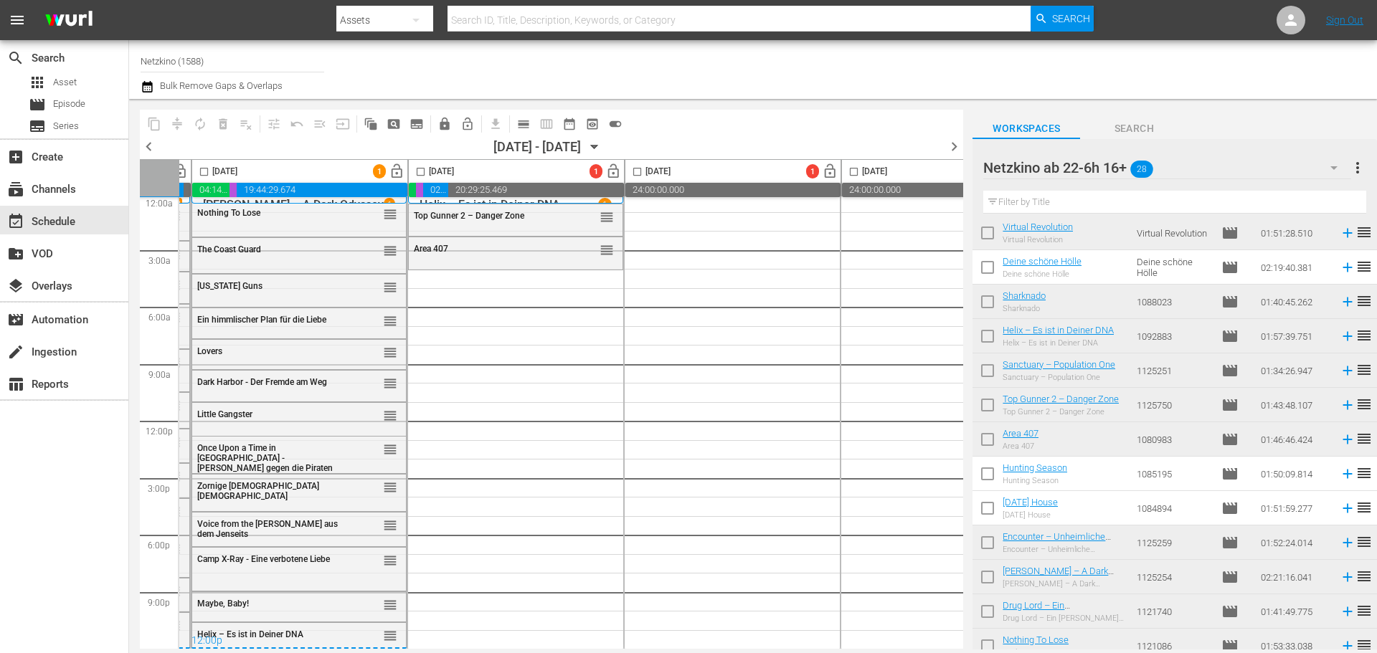
click at [990, 470] on input "checkbox" at bounding box center [987, 477] width 30 height 30
checkbox input "true"
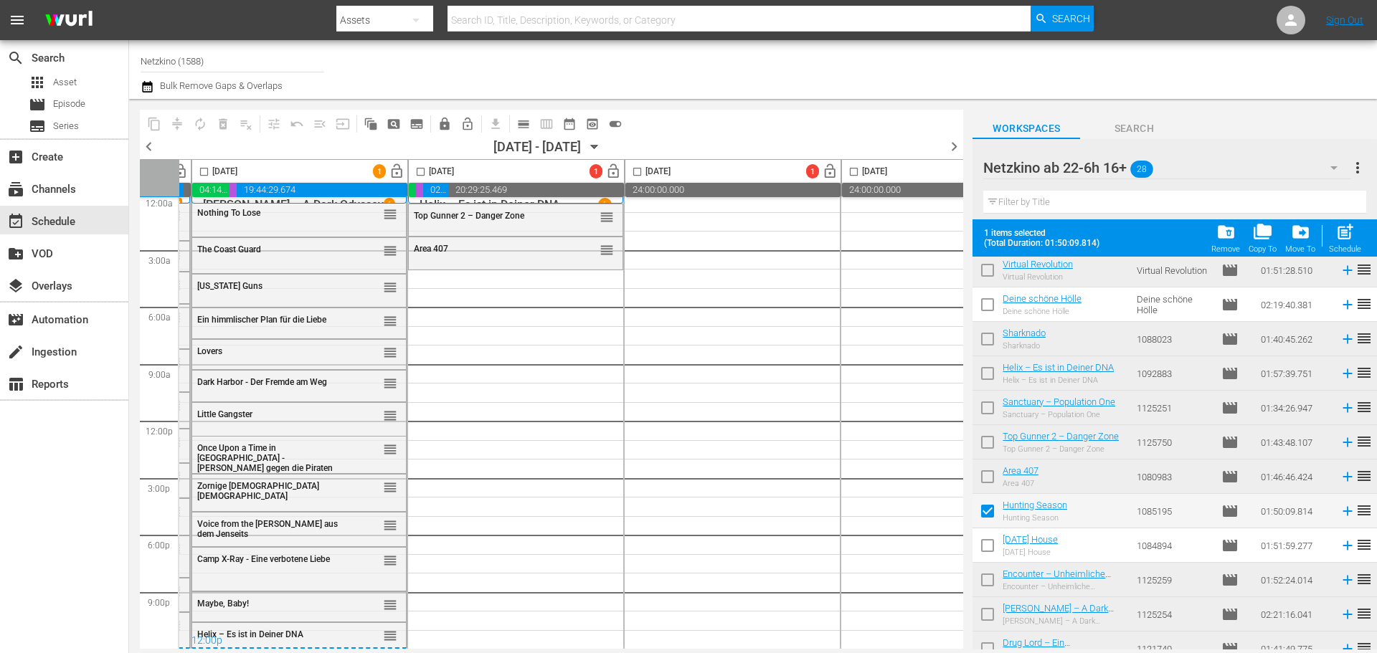
click at [414, 166] on input "checkbox" at bounding box center [420, 174] width 16 height 16
checkbox input "true"
click at [1353, 228] on span "post_add" at bounding box center [1344, 231] width 19 height 19
checkbox input "false"
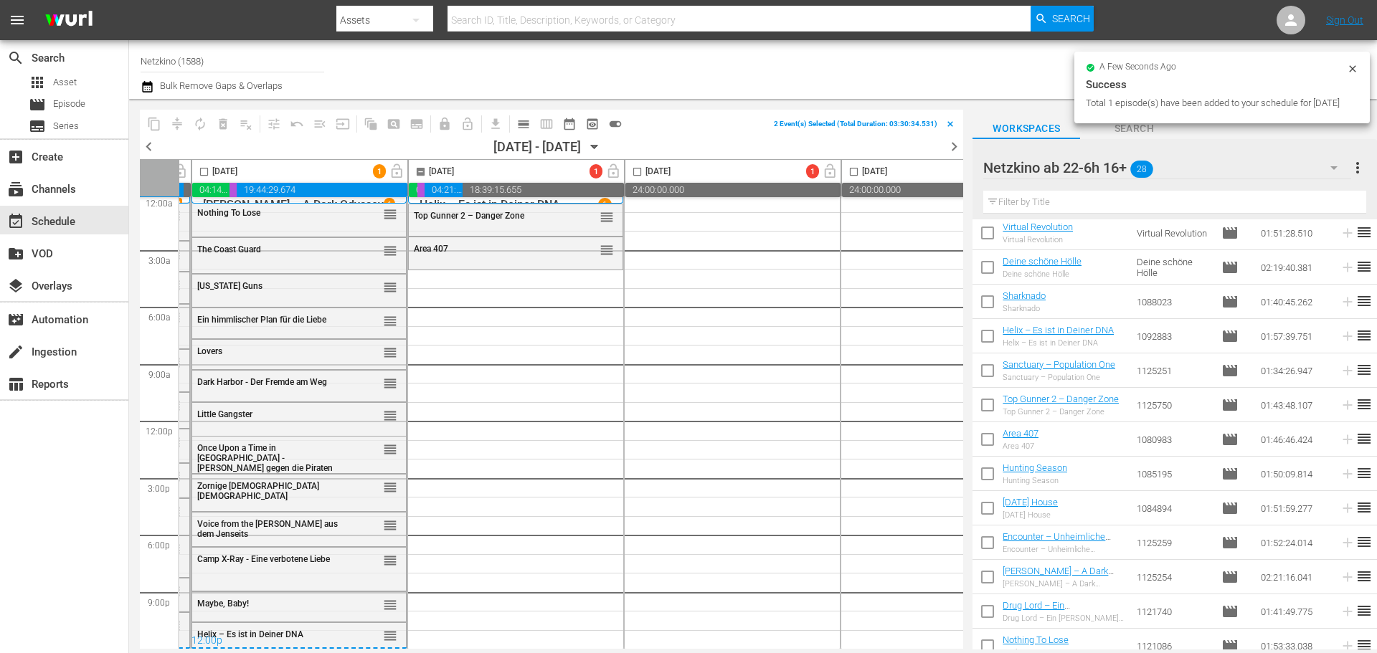
checkbox input "false"
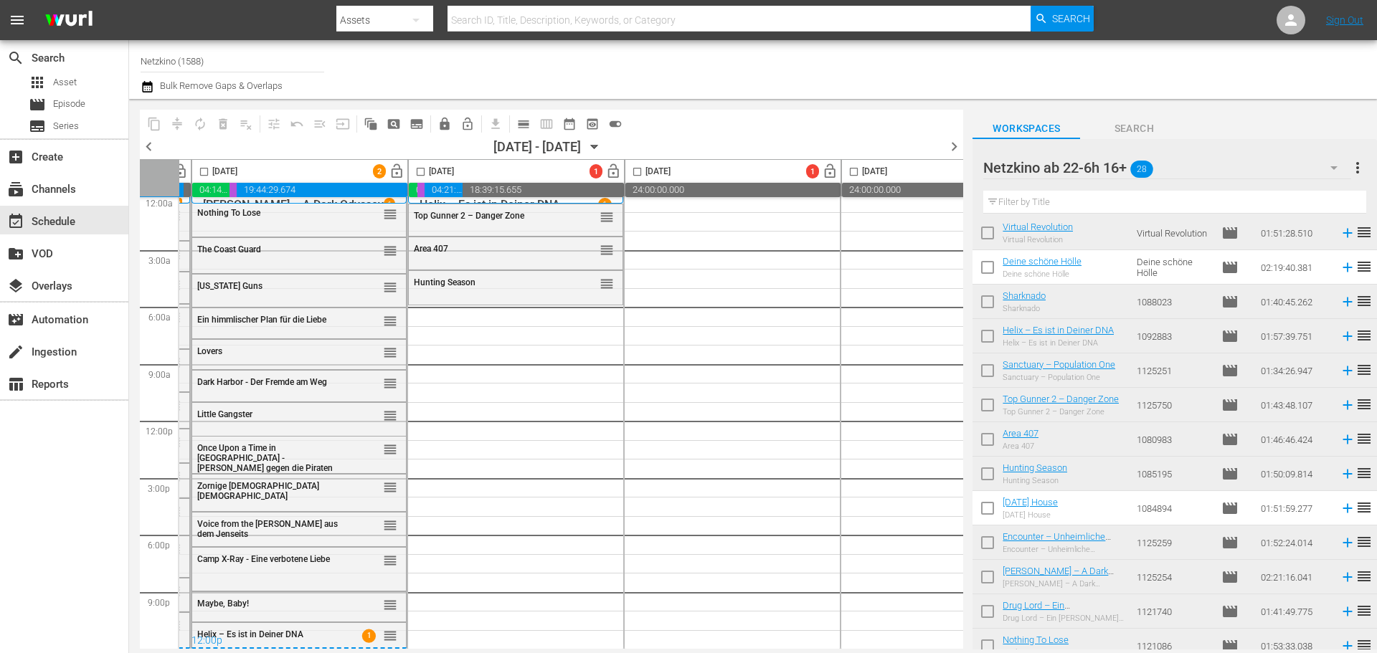
click at [1179, 169] on div "Netzkino ab 22-6h 16+ 28" at bounding box center [1166, 168] width 367 height 40
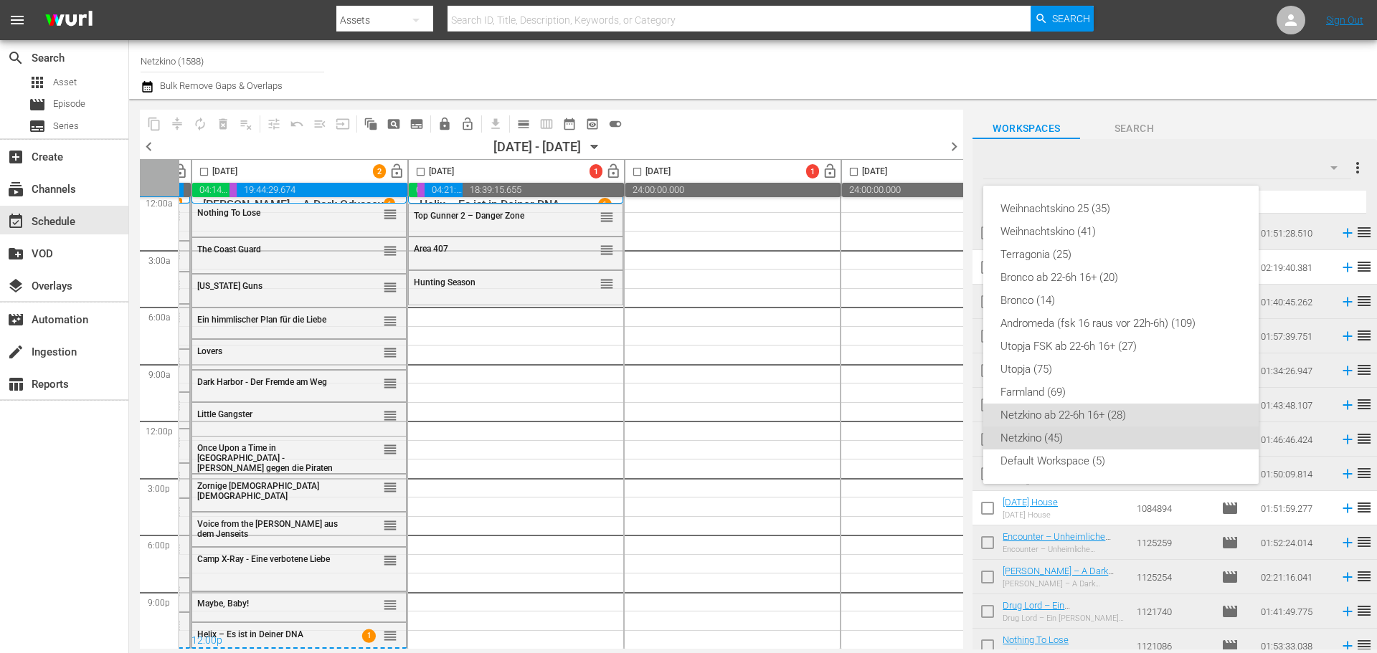
click at [1033, 436] on div "Netzkino (45)" at bounding box center [1120, 438] width 241 height 23
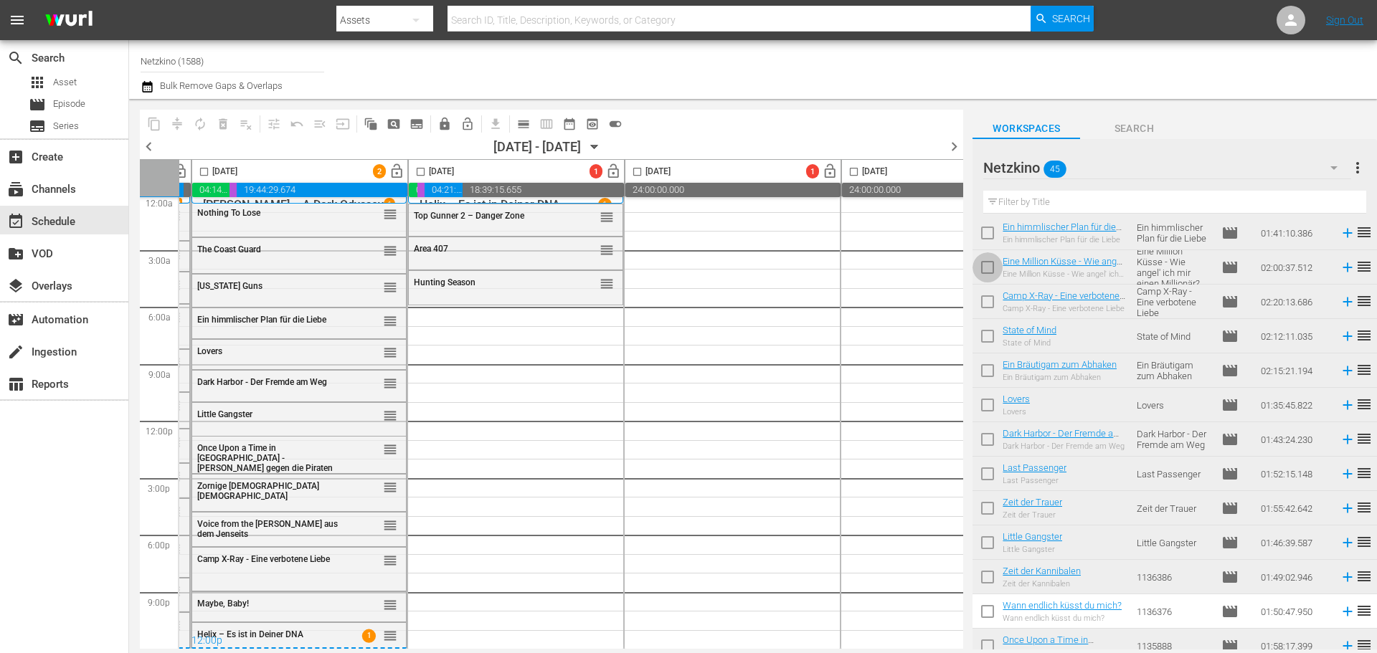
click at [982, 270] on input "checkbox" at bounding box center [987, 270] width 30 height 30
checkbox input "true"
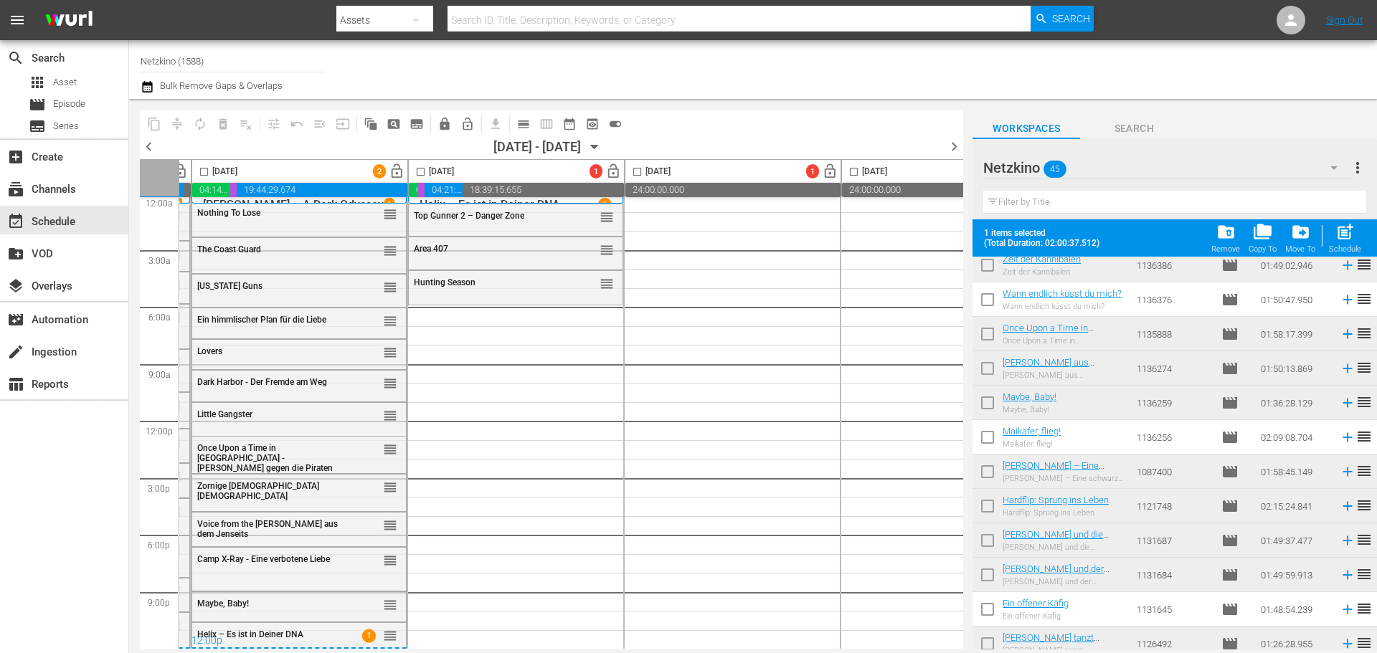
scroll to position [638, 0]
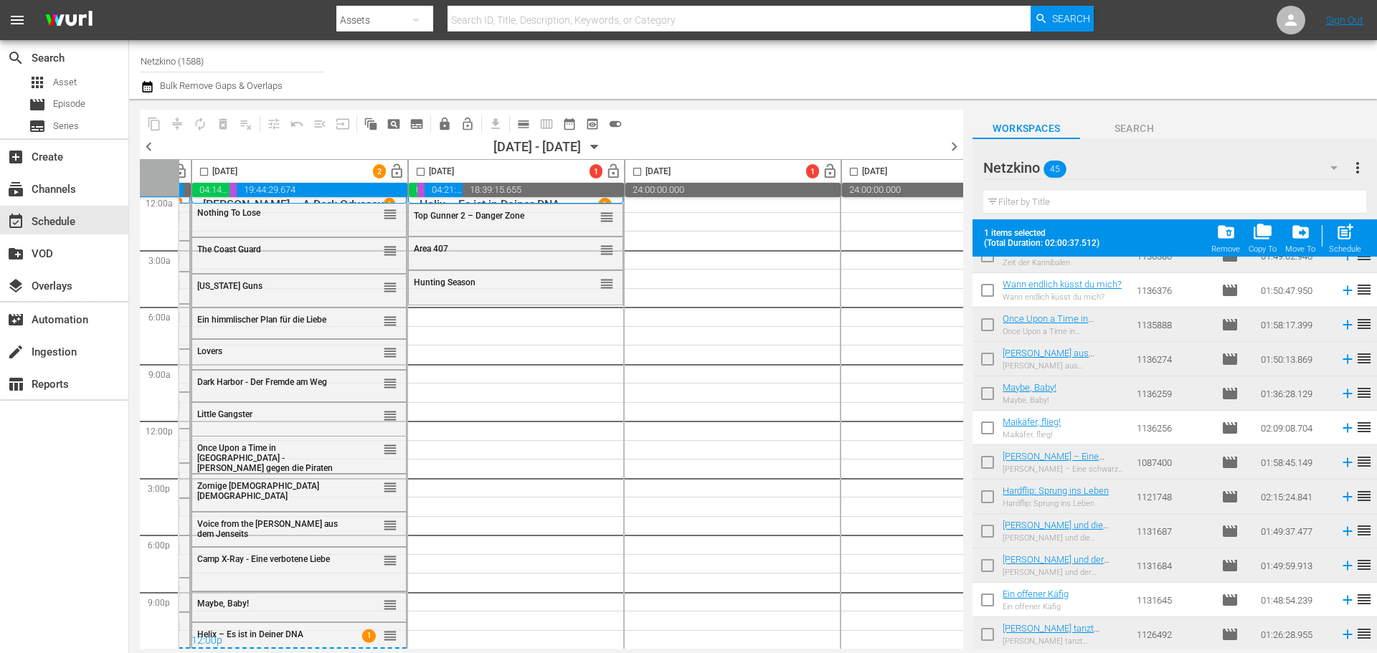
drag, startPoint x: 982, startPoint y: 295, endPoint x: 986, endPoint y: 355, distance: 59.6
click at [982, 295] on input "checkbox" at bounding box center [987, 293] width 30 height 30
checkbox input "true"
click at [997, 436] on input "checkbox" at bounding box center [987, 431] width 30 height 30
checkbox input "true"
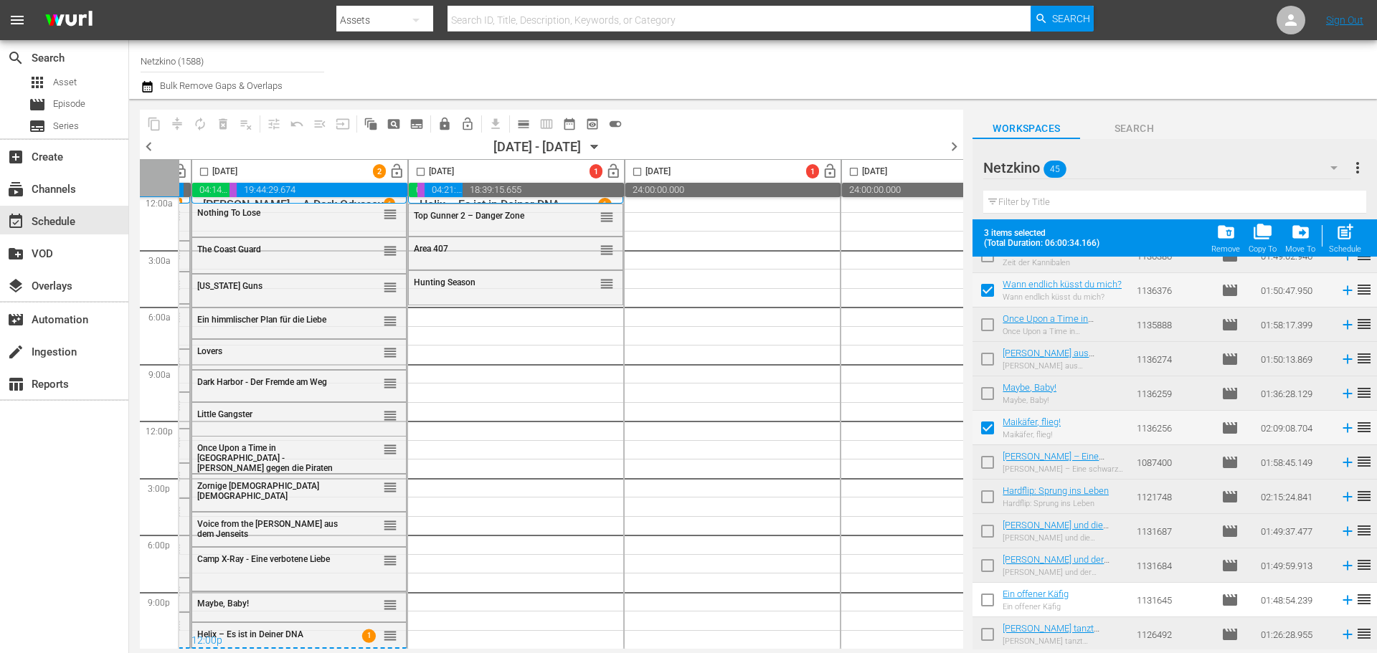
click at [990, 599] on input "checkbox" at bounding box center [987, 603] width 30 height 30
checkbox input "true"
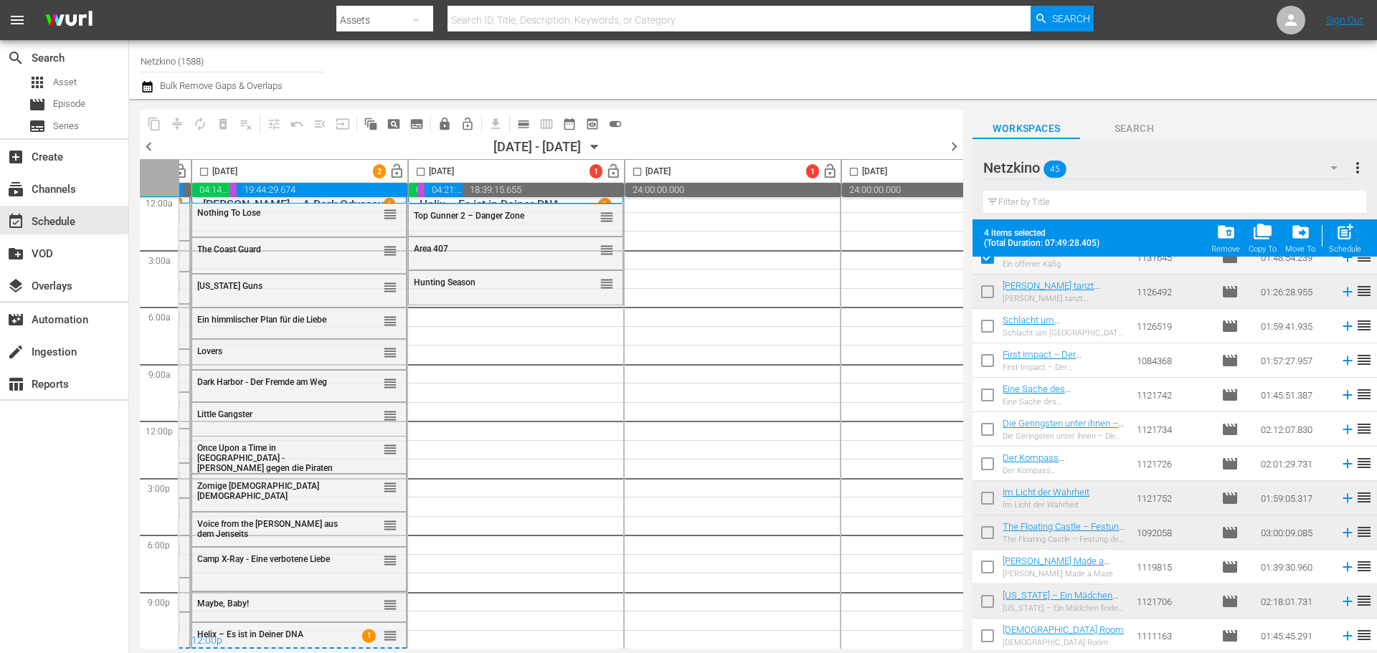
scroll to position [994, 0]
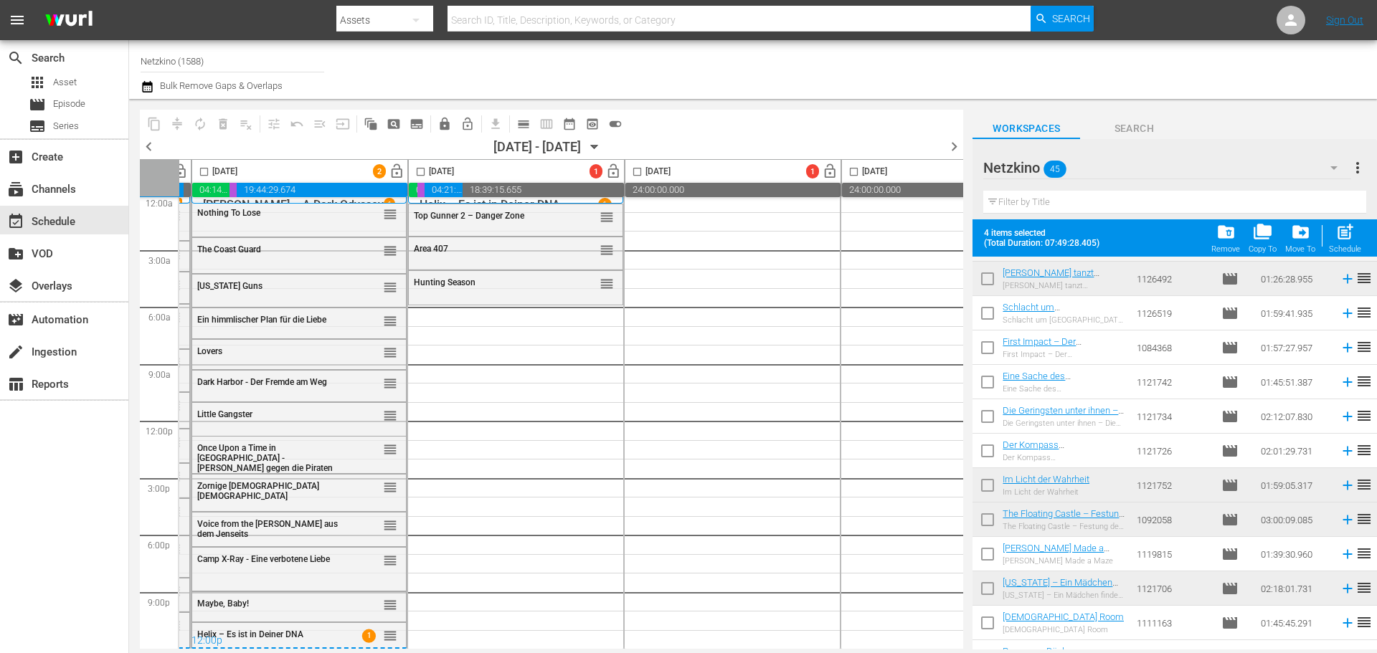
click at [982, 315] on input "checkbox" at bounding box center [987, 316] width 30 height 30
checkbox input "true"
click at [993, 353] on input "checkbox" at bounding box center [987, 351] width 30 height 30
checkbox input "true"
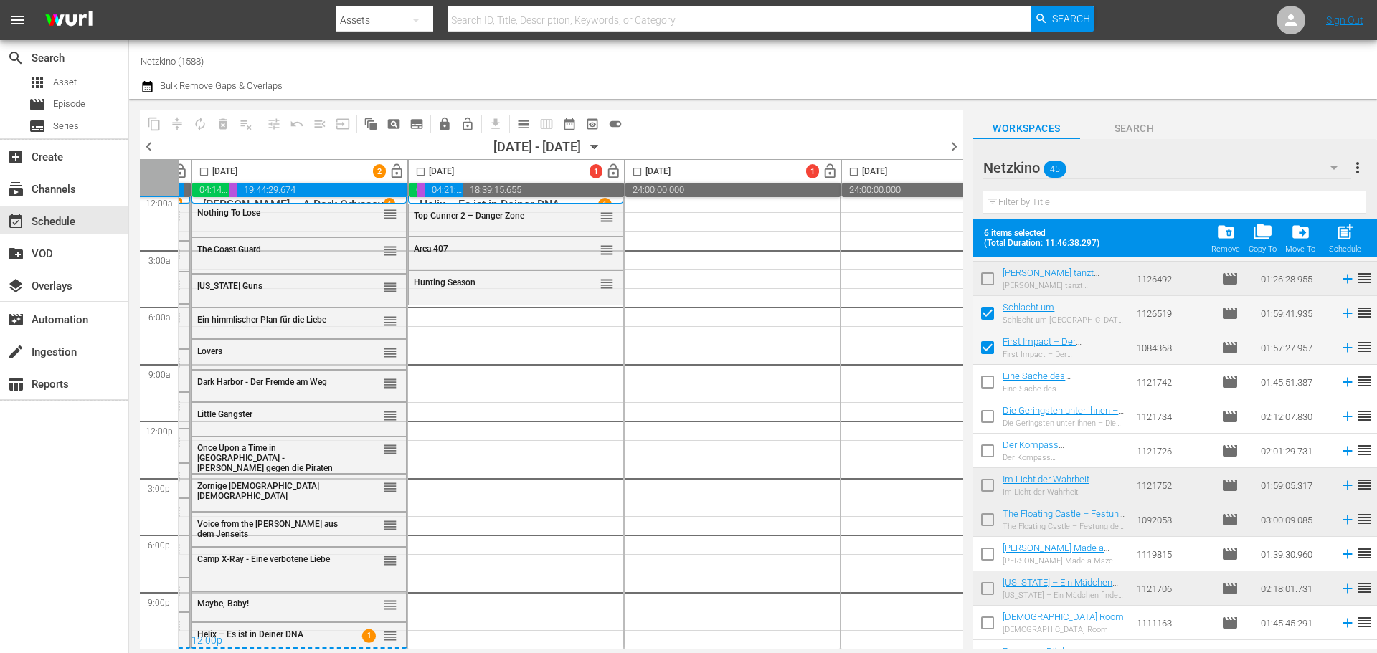
click at [992, 391] on input "checkbox" at bounding box center [987, 385] width 30 height 30
checkbox input "true"
click at [990, 548] on input "checkbox" at bounding box center [987, 557] width 30 height 30
checkbox input "true"
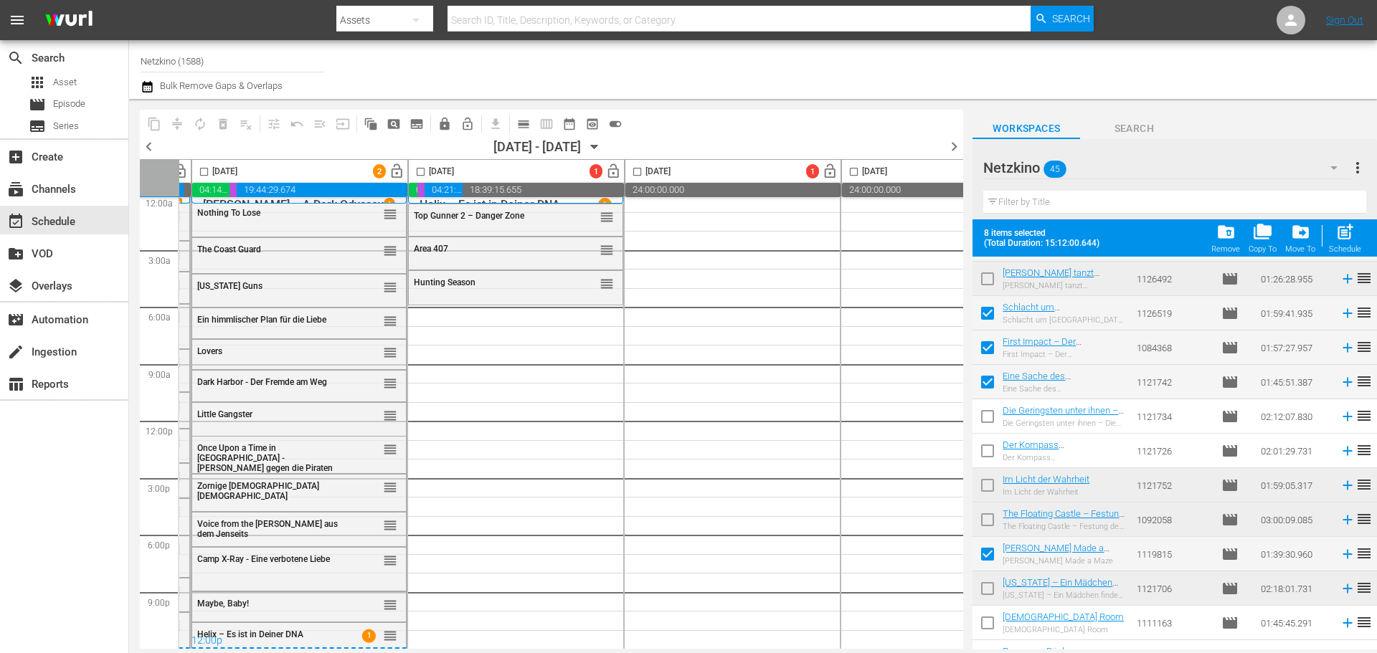
click at [422, 169] on input "checkbox" at bounding box center [420, 174] width 16 height 16
checkbox input "true"
click at [1339, 239] on span "post_add" at bounding box center [1344, 231] width 19 height 19
checkbox input "false"
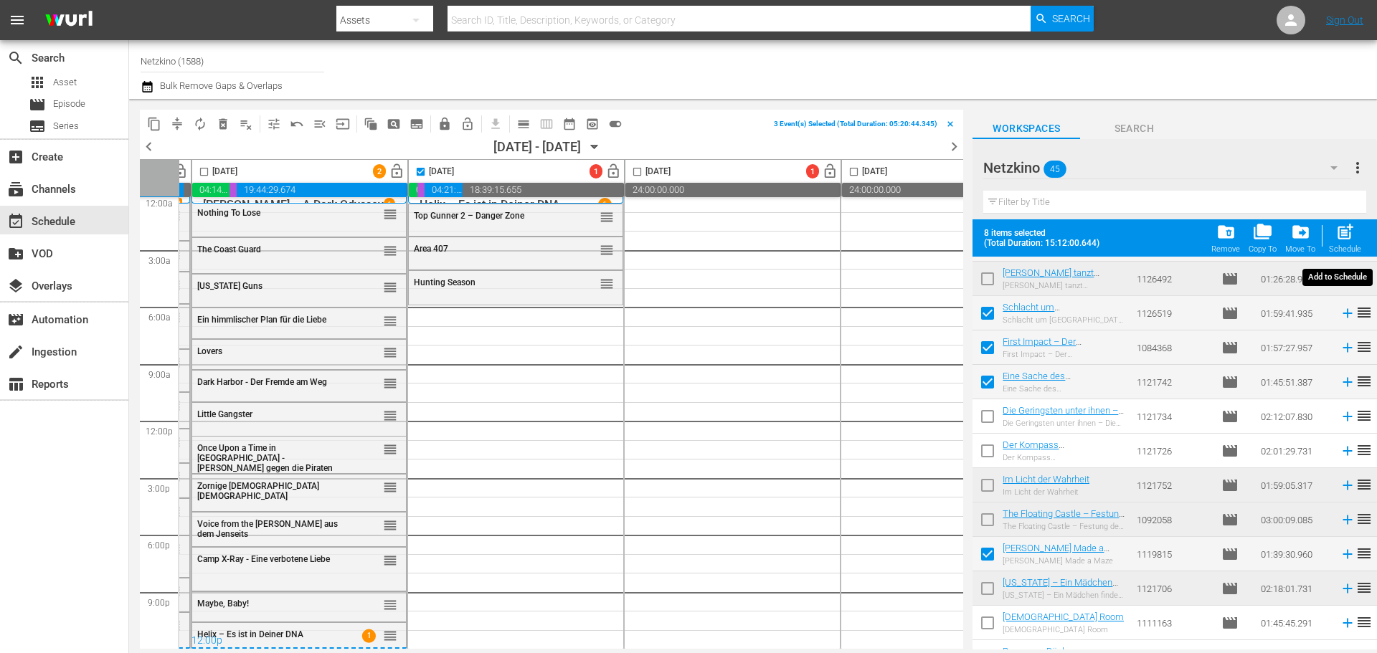
checkbox input "false"
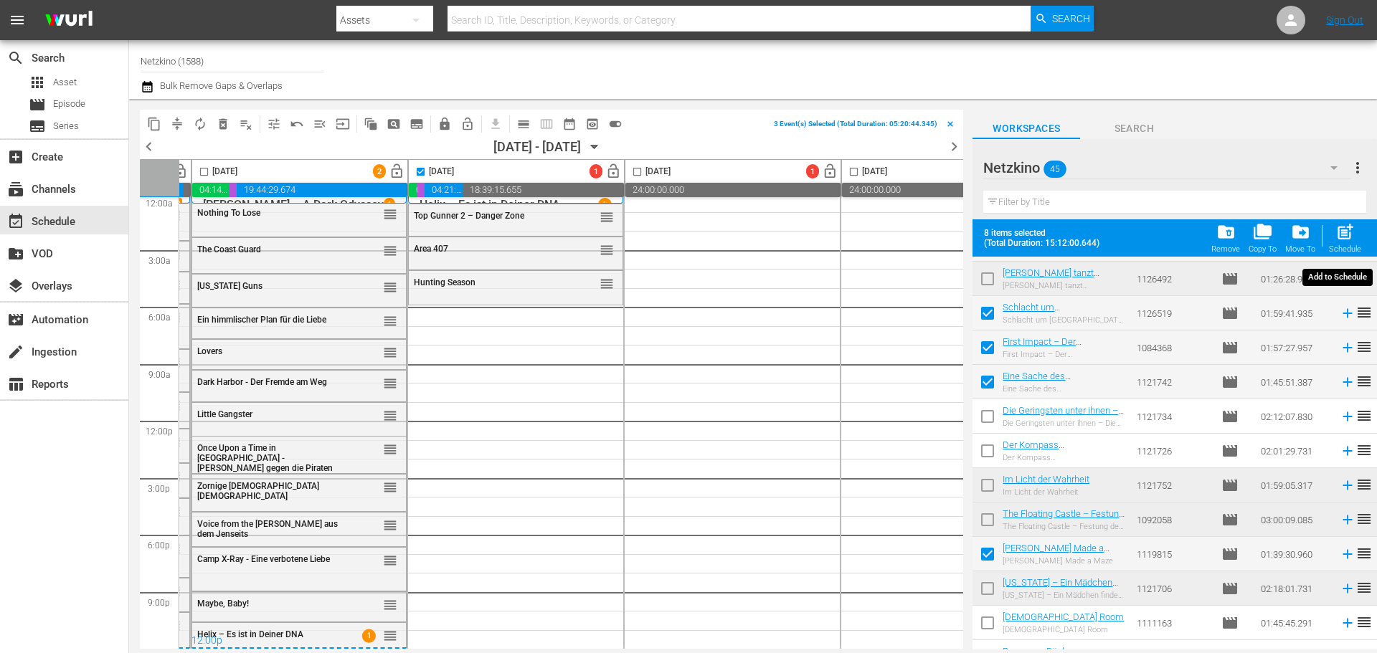
checkbox input "false"
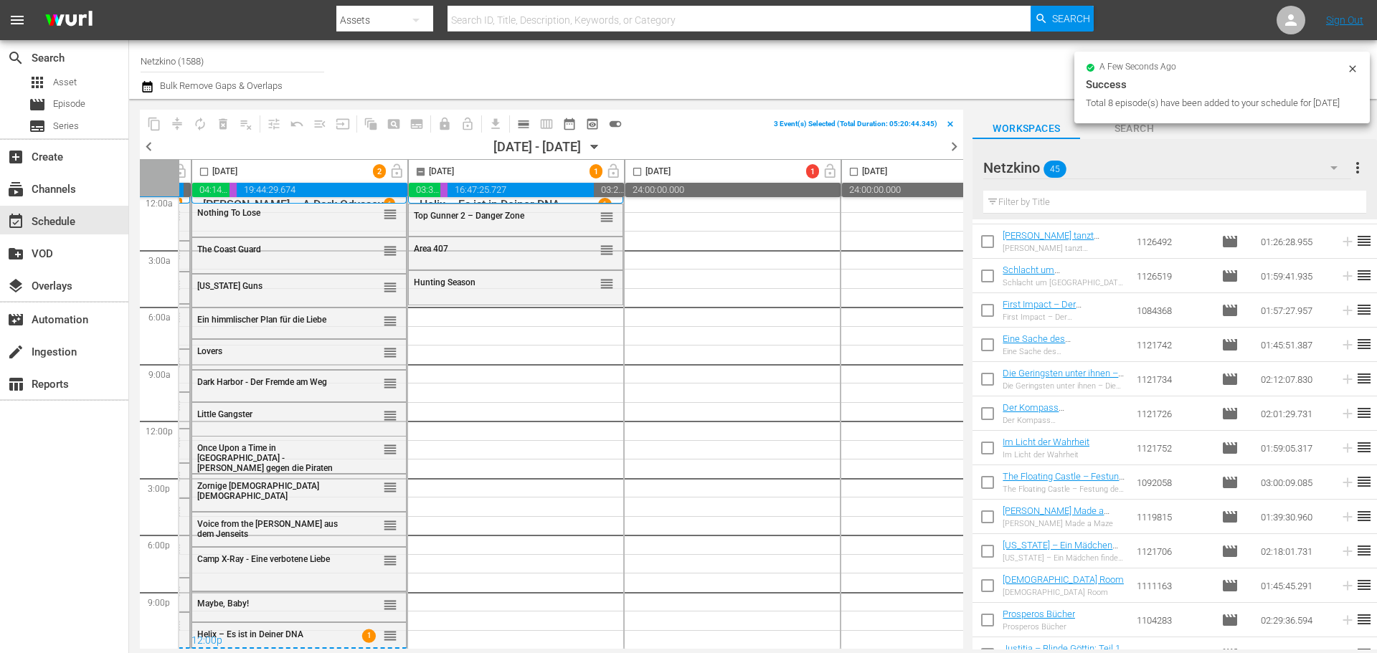
checkbox input "false"
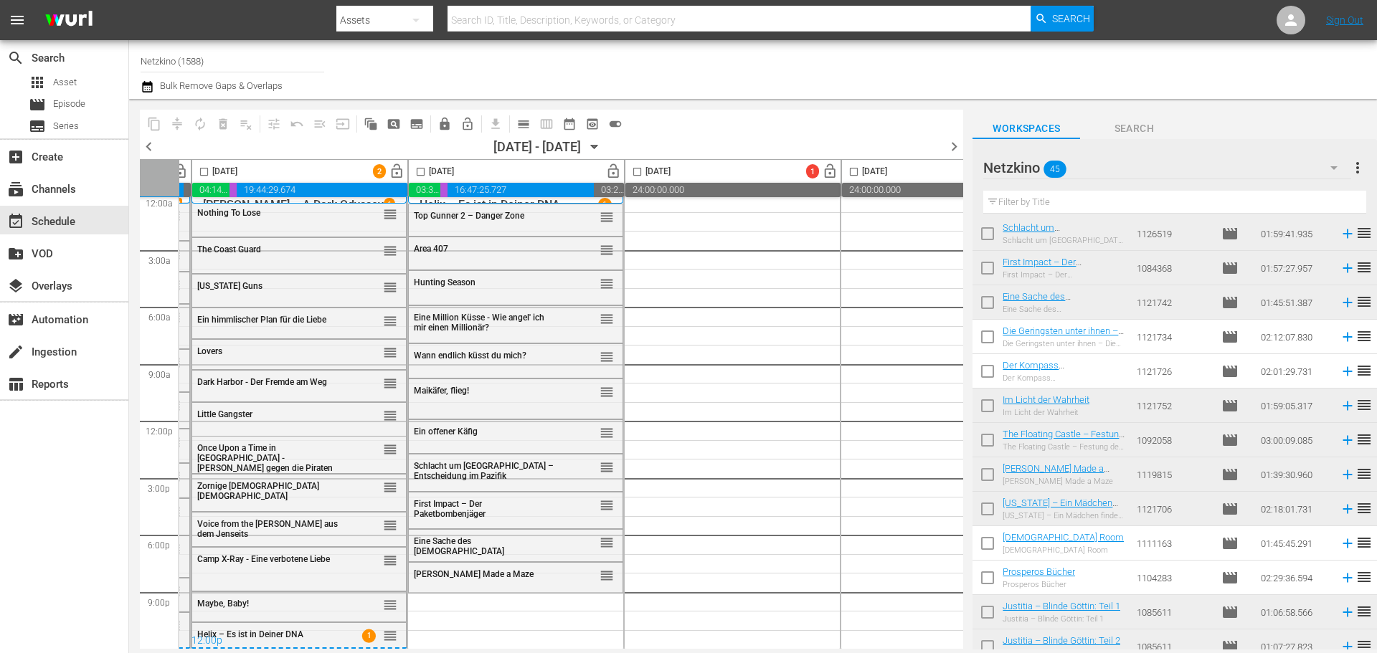
scroll to position [1137, 0]
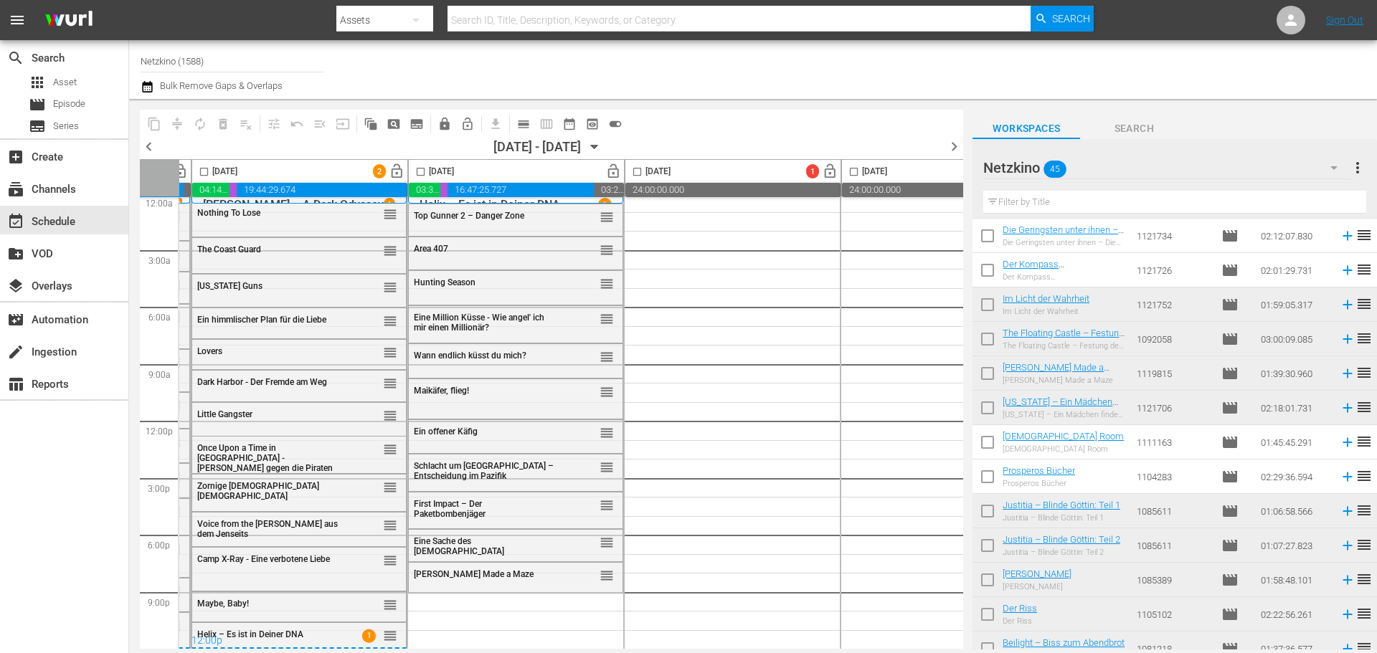
click at [979, 442] on input "checkbox" at bounding box center [987, 445] width 30 height 30
checkbox input "true"
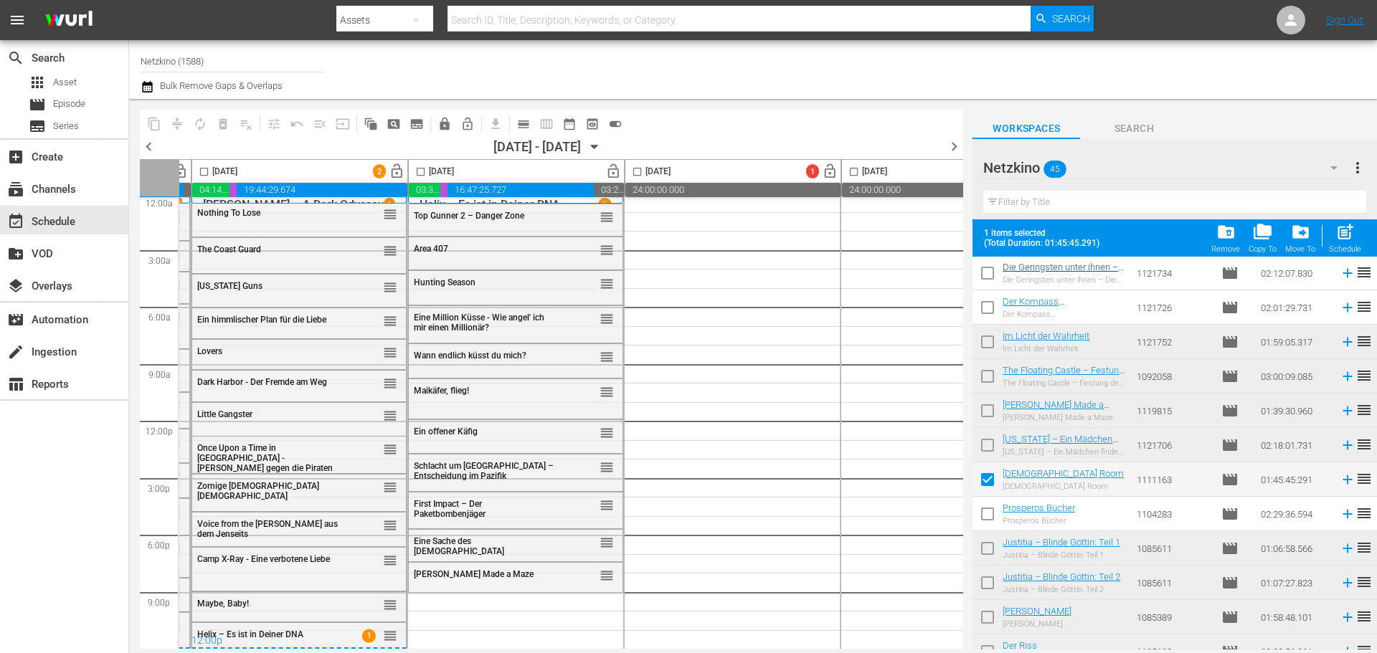
click at [422, 174] on input "checkbox" at bounding box center [420, 174] width 16 height 16
checkbox input "true"
click at [1342, 224] on span "post_add" at bounding box center [1344, 231] width 19 height 19
checkbox input "false"
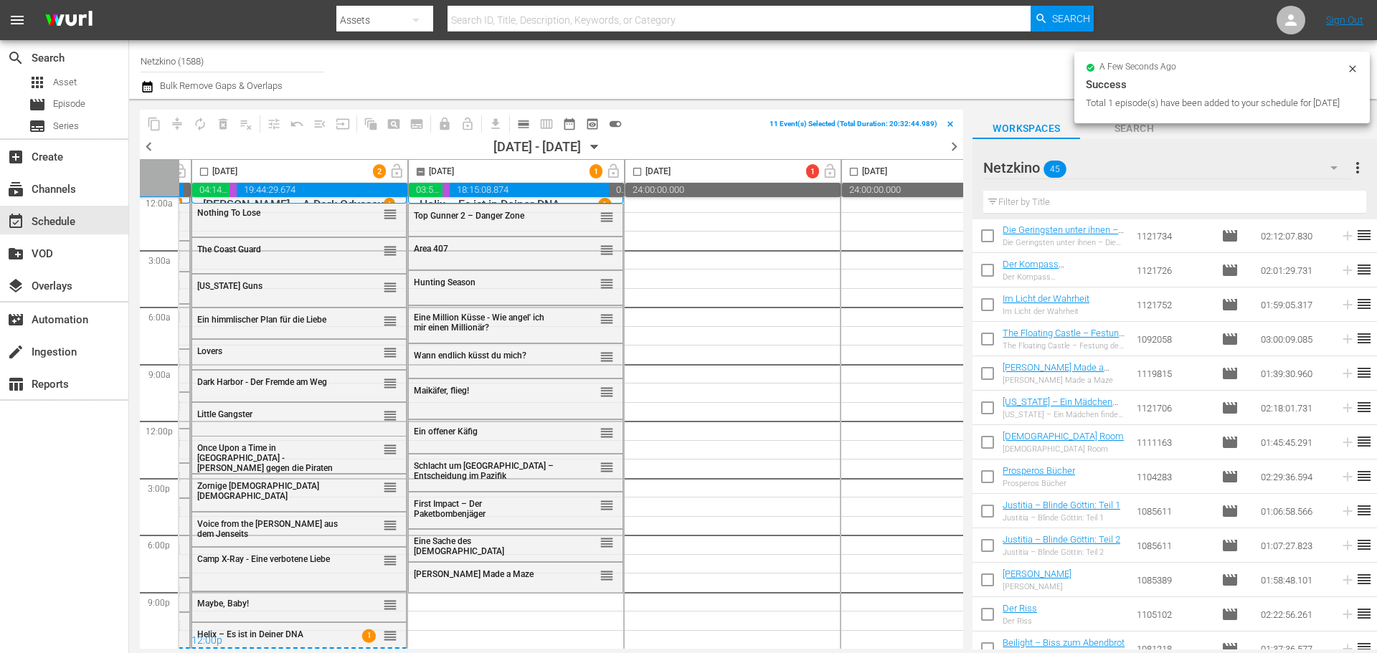
checkbox input "false"
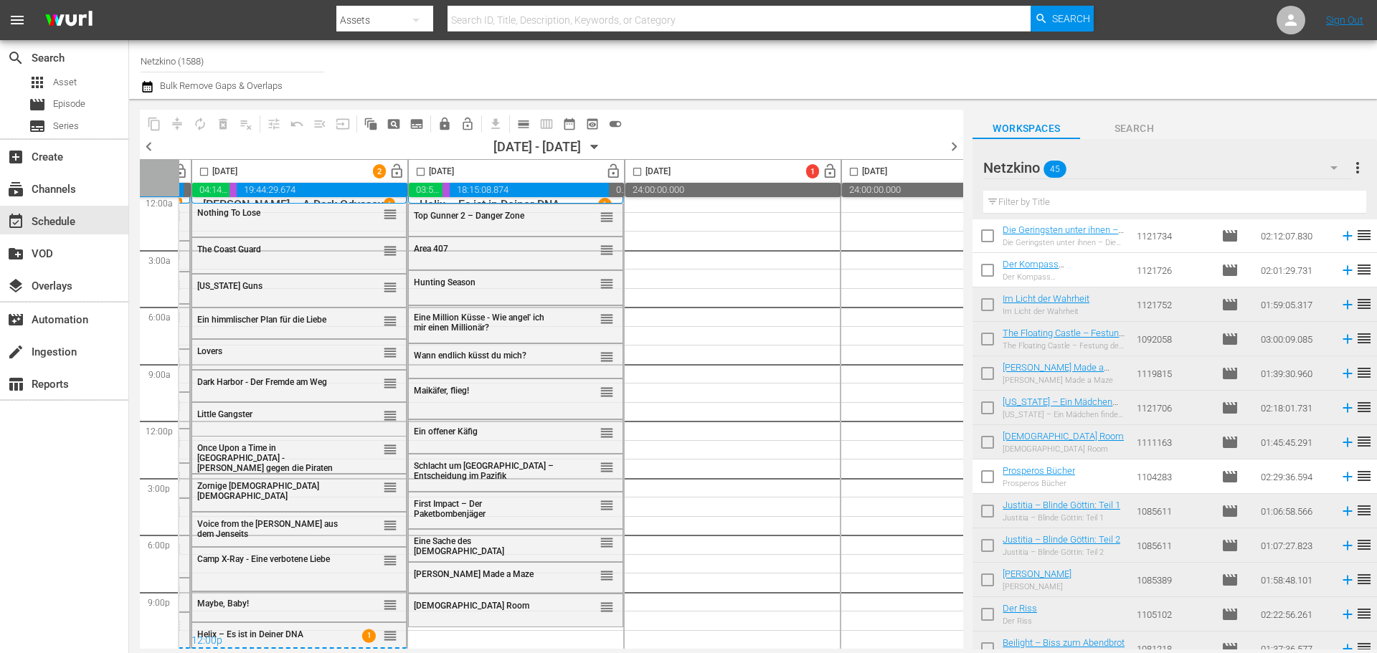
click at [1086, 170] on div at bounding box center [1038, 169] width 110 height 36
click at [1230, 94] on div at bounding box center [1087, 70] width 556 height 52
click at [602, 148] on icon "button" at bounding box center [595, 147] width 16 height 16
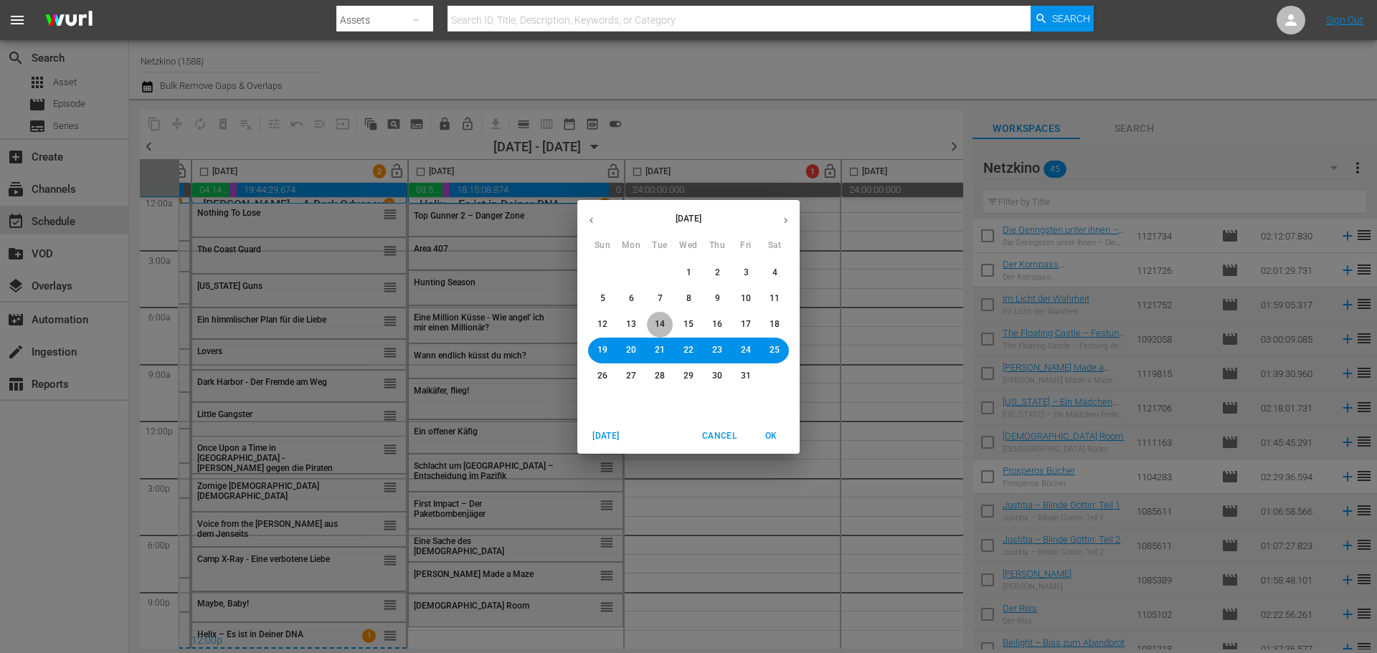
click at [672, 321] on button "14" at bounding box center [660, 325] width 26 height 26
drag, startPoint x: 658, startPoint y: 323, endPoint x: 675, endPoint y: 323, distance: 16.5
click at [666, 323] on button "14" at bounding box center [660, 325] width 26 height 26
click at [693, 321] on button "15" at bounding box center [688, 325] width 26 height 26
click at [722, 323] on button "16" at bounding box center [717, 325] width 26 height 26
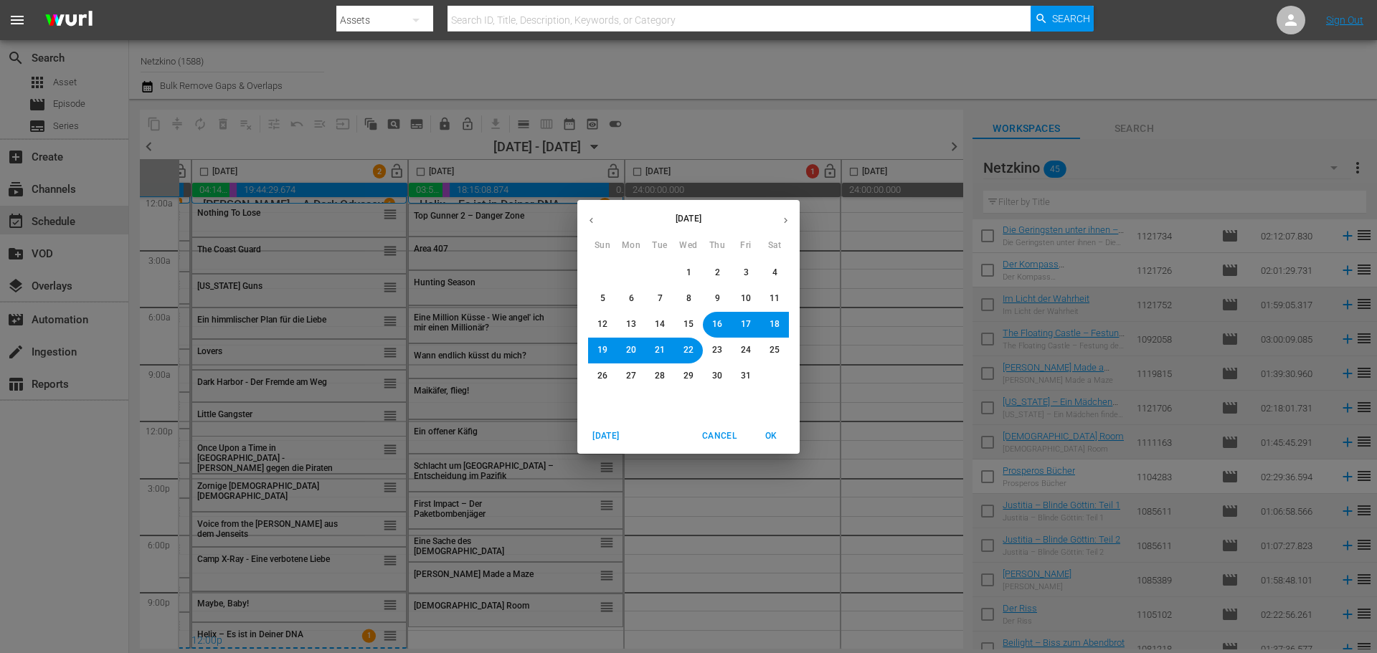
click at [770, 435] on span "OK" at bounding box center [771, 436] width 34 height 15
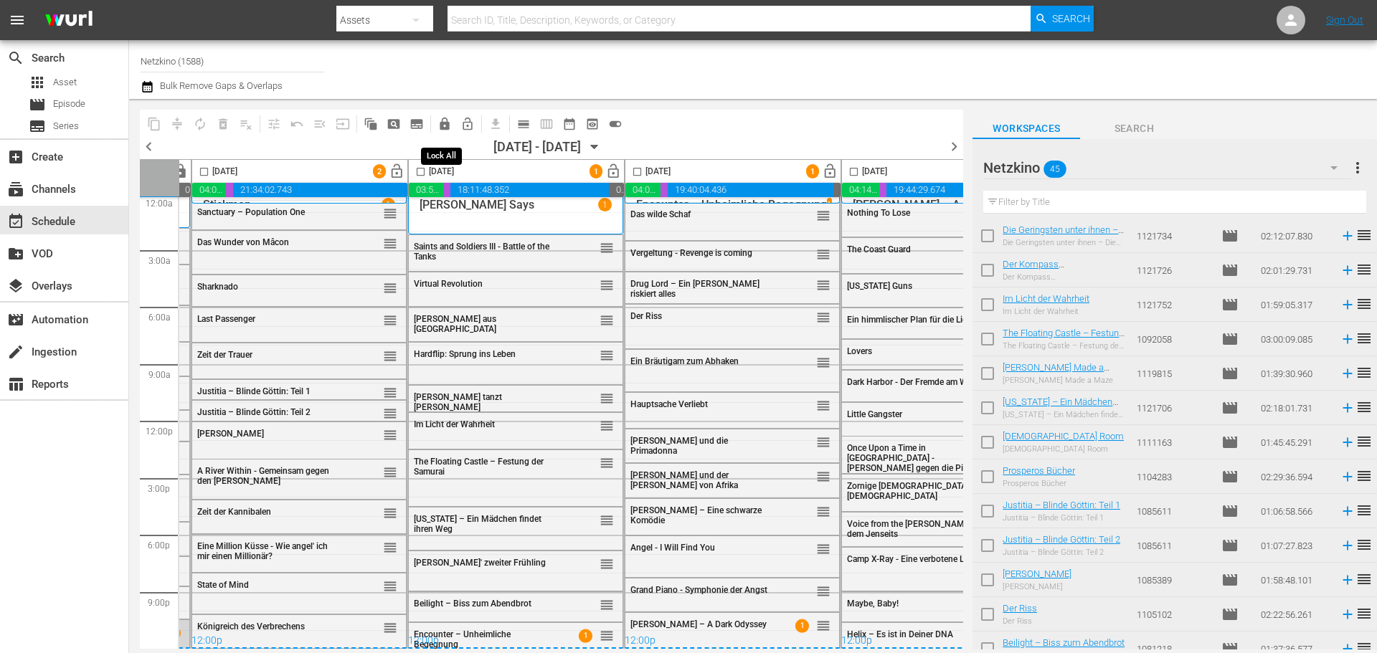
click at [445, 126] on span "lock" at bounding box center [444, 124] width 14 height 14
